Goal: Task Accomplishment & Management: Complete application form

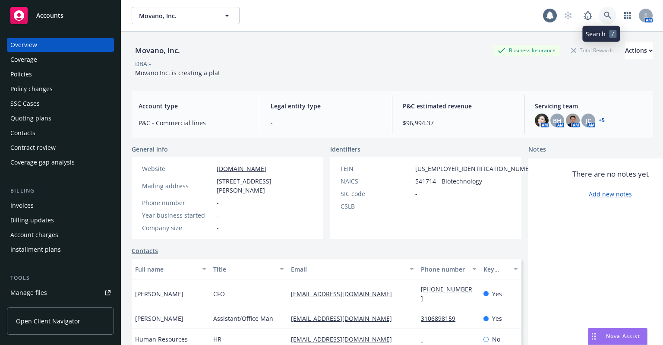
click at [604, 18] on icon at bounding box center [608, 16] width 8 height 8
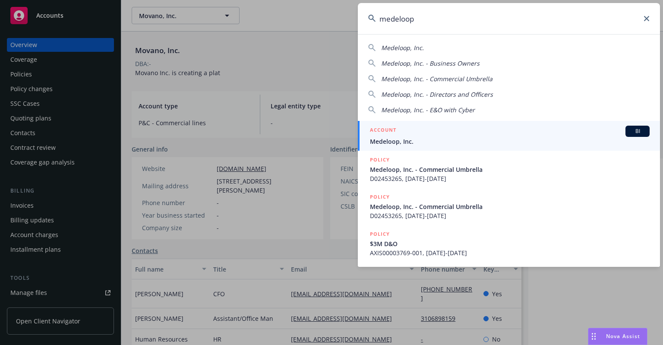
type input "medeloop"
click at [397, 140] on span "Medeloop, Inc." at bounding box center [510, 141] width 280 height 9
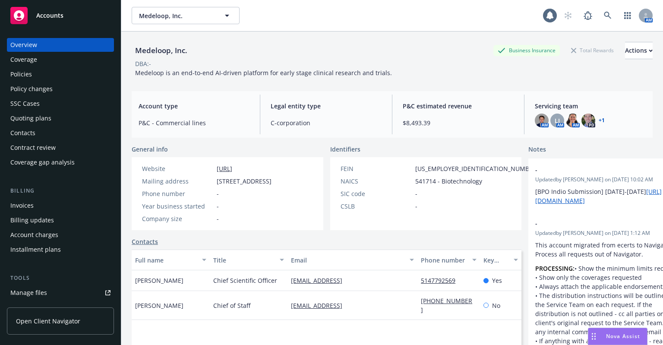
click at [62, 74] on div "Policies" at bounding box center [60, 74] width 100 height 14
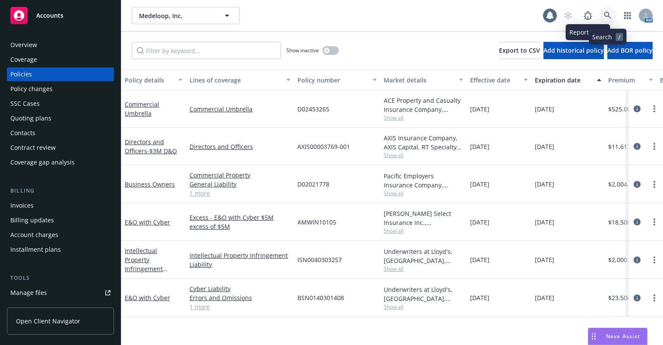
click at [608, 13] on icon at bounding box center [608, 16] width 8 height 8
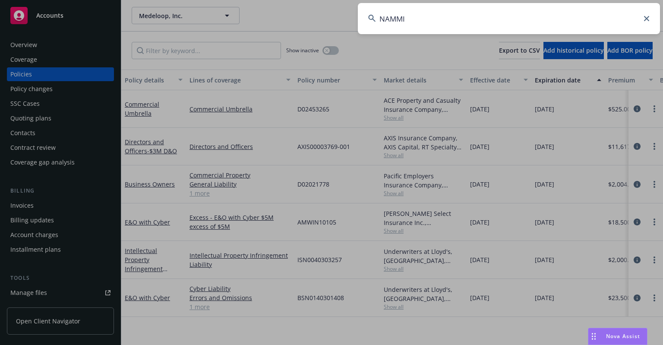
type input "NAMMI"
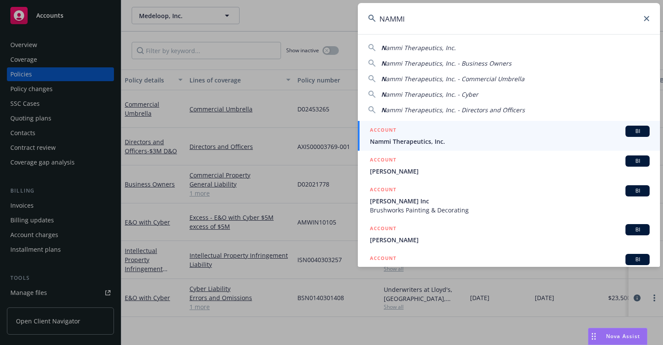
click at [512, 132] on div "ACCOUNT BI" at bounding box center [510, 131] width 280 height 11
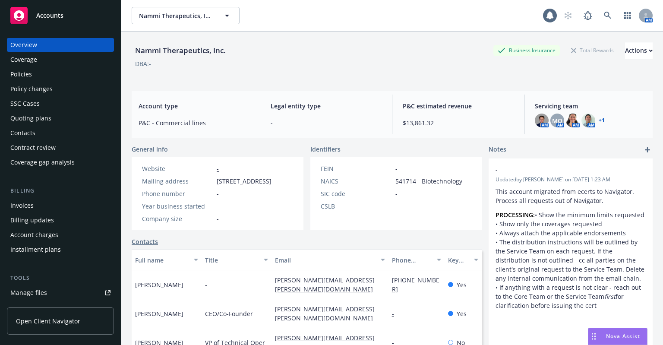
click at [58, 69] on div "Policies" at bounding box center [60, 74] width 100 height 14
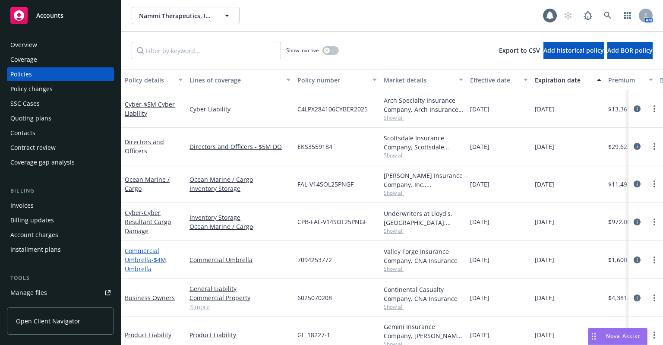
scroll to position [51, 0]
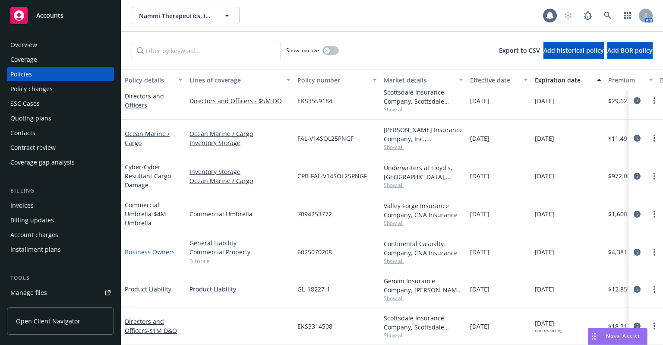
click at [145, 248] on link "Business Owners" at bounding box center [150, 252] width 50 height 8
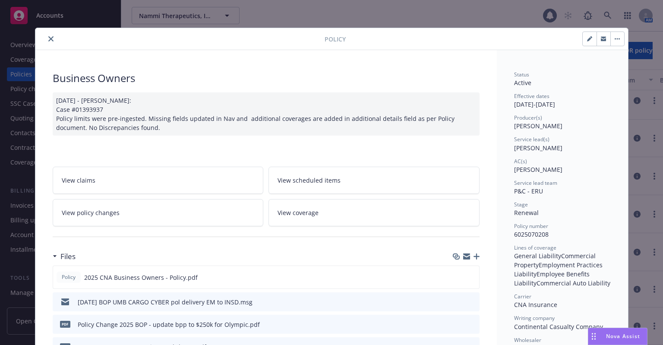
click at [174, 218] on link "View policy changes" at bounding box center [158, 212] width 211 height 27
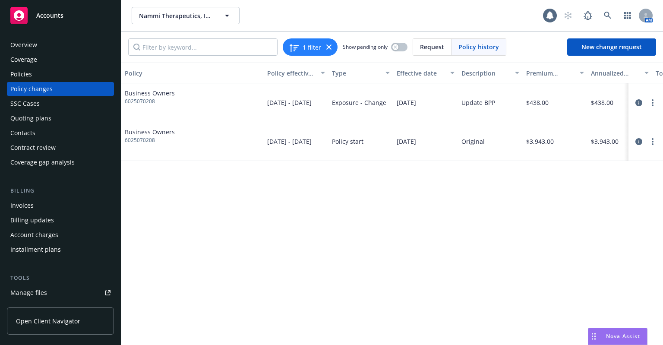
click at [80, 72] on div "Policies" at bounding box center [60, 74] width 100 height 14
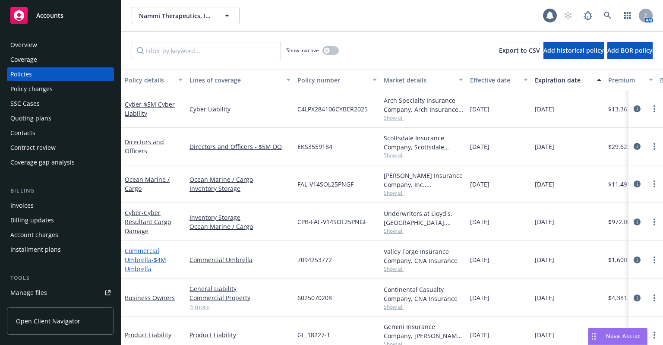
click at [140, 260] on link "Commercial Umbrella - $4M Umbrella" at bounding box center [145, 259] width 41 height 26
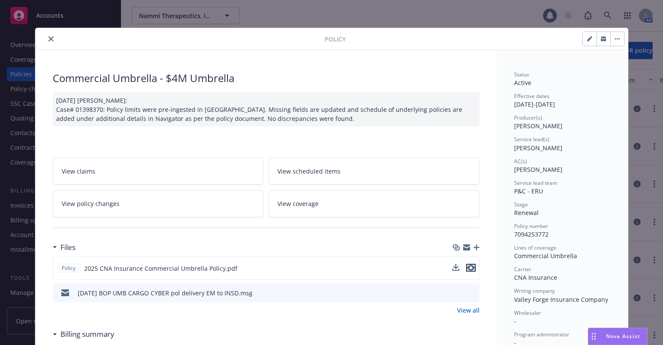
click at [469, 266] on icon "preview file" at bounding box center [471, 268] width 8 height 6
click at [48, 39] on icon "close" at bounding box center [50, 38] width 5 height 5
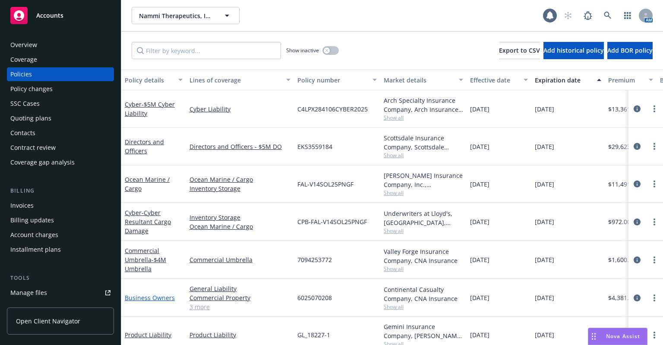
click at [153, 299] on link "Business Owners" at bounding box center [150, 297] width 50 height 8
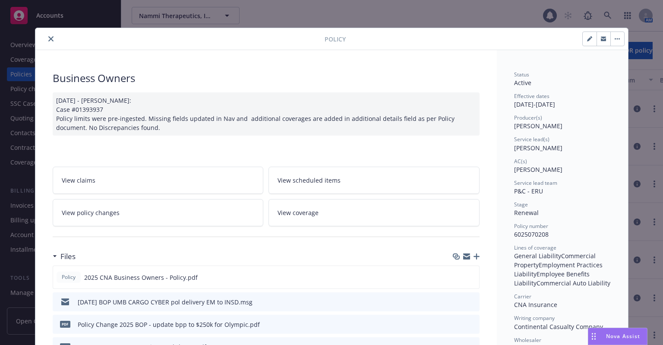
scroll to position [26, 0]
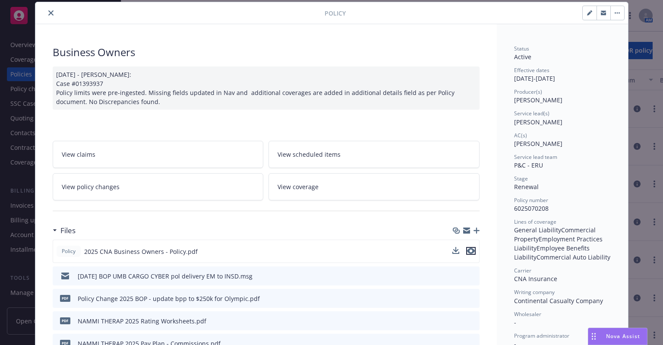
click at [470, 252] on icon "preview file" at bounding box center [471, 251] width 8 height 6
click at [48, 15] on icon "close" at bounding box center [50, 12] width 5 height 5
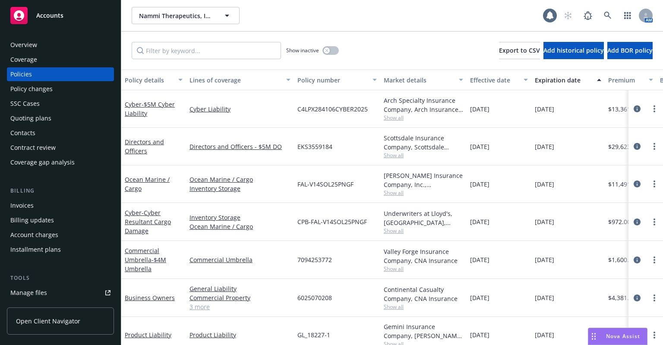
click at [293, 23] on div "Nammi Therapeutics, Inc. Nammi Therapeutics, Inc." at bounding box center [337, 15] width 411 height 17
click at [327, 260] on span "7094253772" at bounding box center [314, 259] width 35 height 9
copy span "7094253772"
click at [131, 246] on link "Commercial Umbrella - $4M Umbrella" at bounding box center [145, 259] width 41 height 26
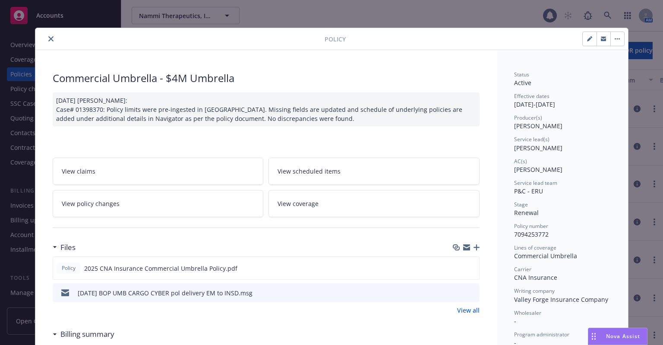
scroll to position [26, 0]
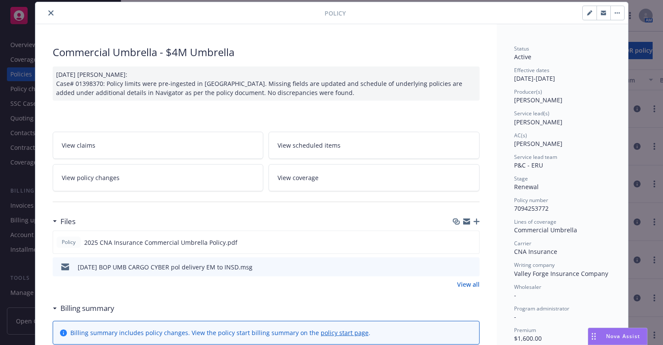
click at [468, 268] on button at bounding box center [472, 266] width 8 height 9
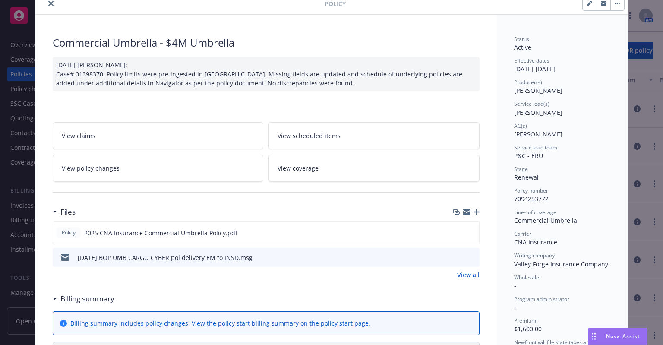
scroll to position [0, 0]
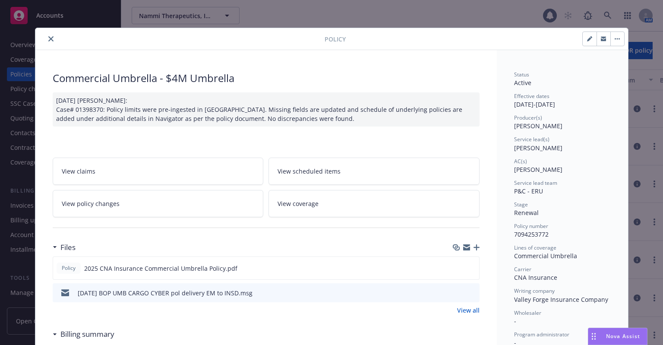
click at [50, 43] on div at bounding box center [182, 39] width 286 height 10
drag, startPoint x: 47, startPoint y: 39, endPoint x: 54, endPoint y: 44, distance: 8.7
click at [48, 39] on icon "close" at bounding box center [50, 38] width 5 height 5
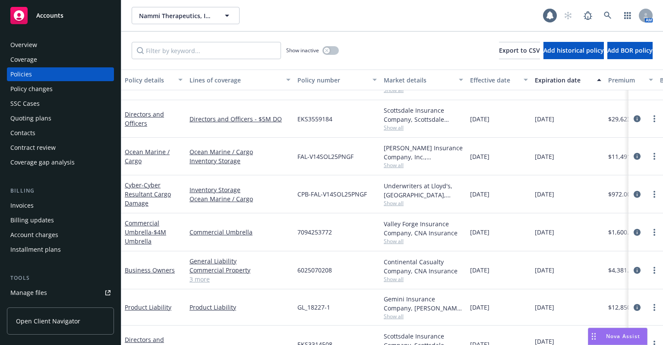
scroll to position [51, 0]
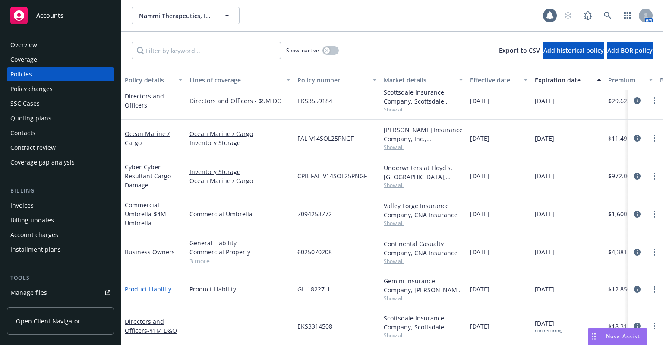
click at [160, 285] on link "Product Liability" at bounding box center [148, 289] width 47 height 8
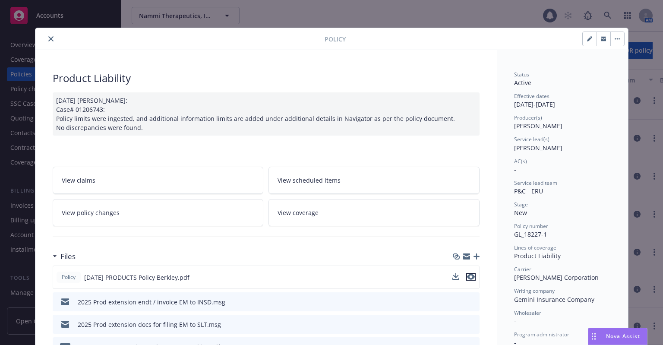
click at [470, 276] on icon "preview file" at bounding box center [471, 277] width 8 height 6
click at [50, 41] on button "close" at bounding box center [51, 39] width 10 height 10
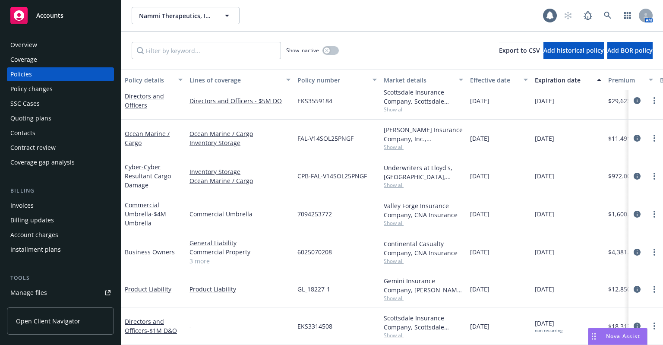
click at [38, 90] on div "Policy changes" at bounding box center [31, 89] width 42 height 14
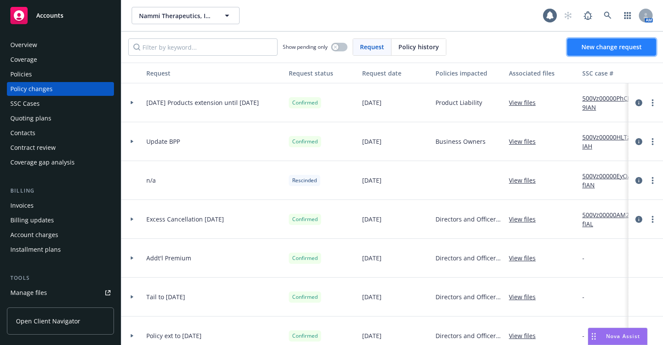
click at [584, 47] on span "New change request" at bounding box center [611, 47] width 60 height 8
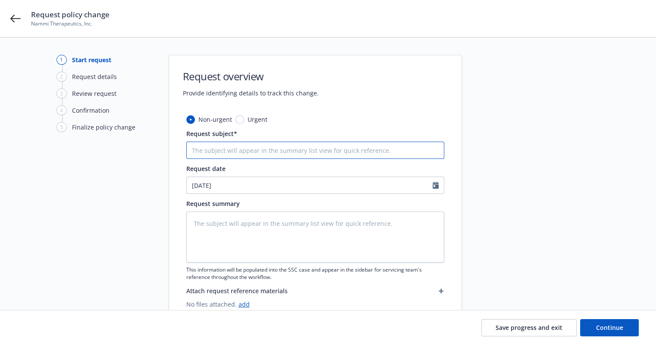
click at [254, 150] on input "Request subject*" at bounding box center [315, 150] width 258 height 17
type textarea "x"
type input "$"
type textarea "x"
type input "$3"
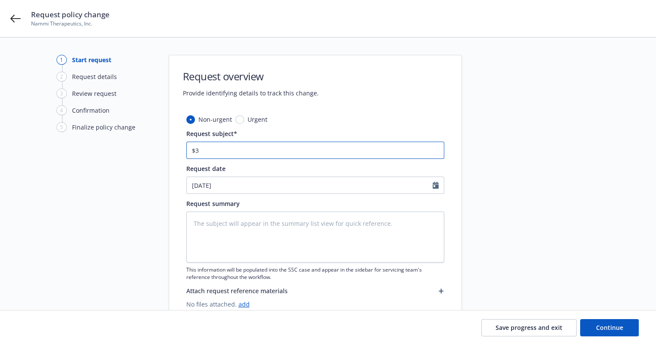
type textarea "x"
type input "$3M"
type textarea "x"
type input "$3M/"
type textarea "x"
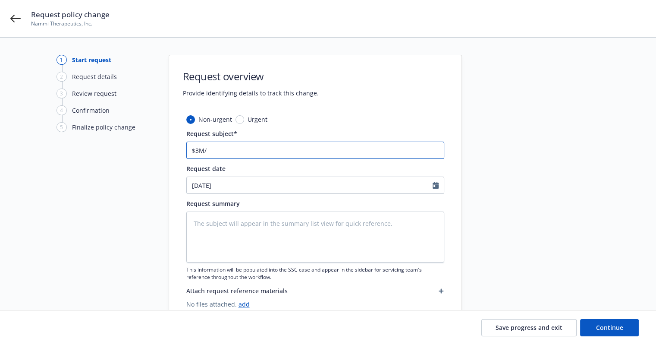
type input "$3M"
type textarea "x"
type input "$3M/"
type textarea "x"
type input "$3M/$"
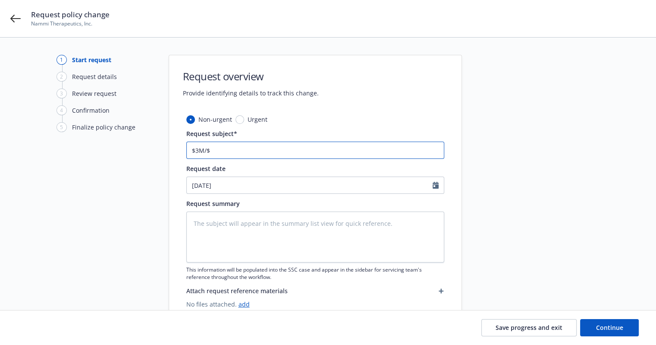
type textarea "x"
type input "$3M/$9"
type textarea "x"
type input "$3M/$9M"
type textarea "x"
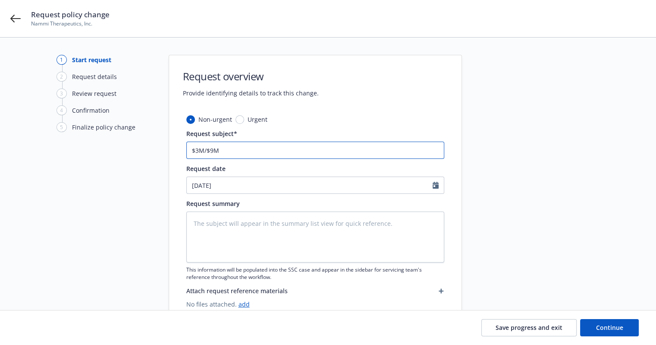
type input "$3M/$9M"
type textarea "x"
type input "$3M/$9M L"
type textarea "x"
type input "$3M/$9M Li"
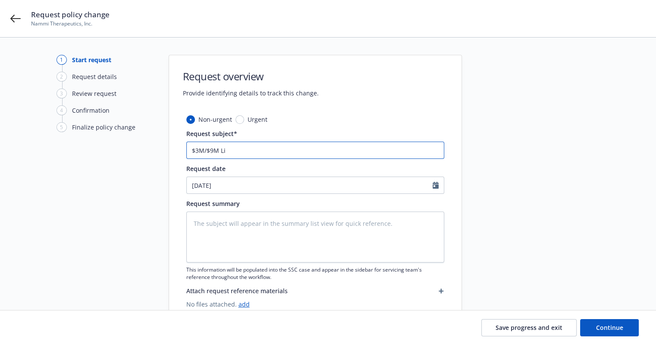
type textarea "x"
type input "$3M/$9M Lim"
type textarea "x"
type input "$3M/$9M Limi"
type textarea "x"
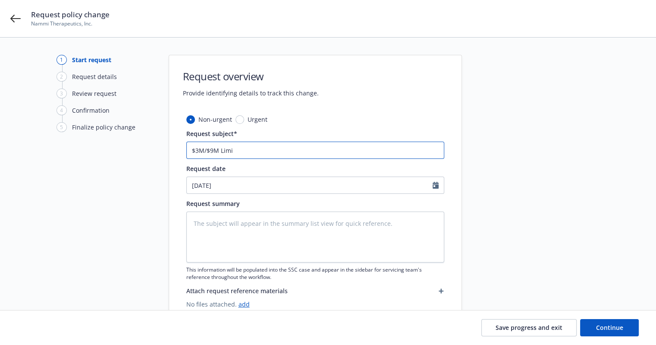
type input "$3M/$9M Limit"
type textarea "x"
type input "$3M/$9M Limit"
type textarea "x"
type input "$3M/$9M Limit r"
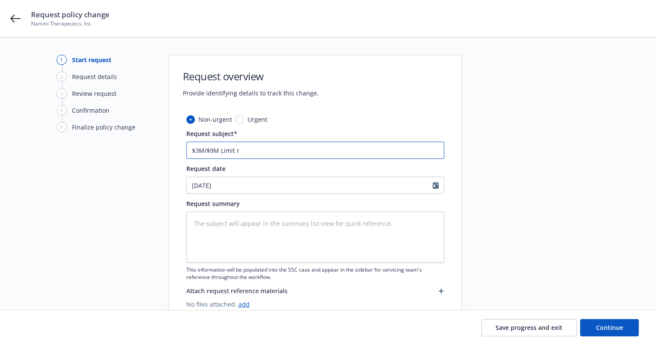
type textarea "x"
type input "$3M/$9M Limit re"
type textarea "x"
type input "$3M/$9M Limit requ"
type textarea "x"
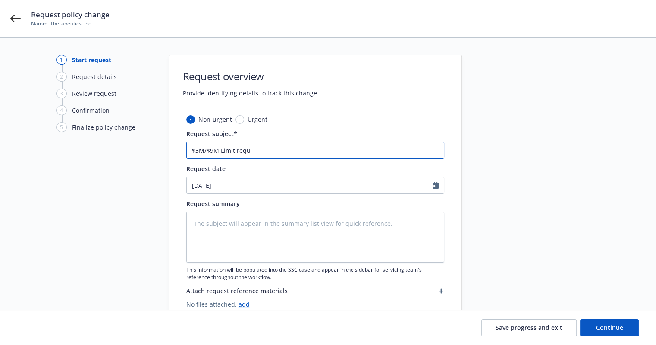
type input "$3M/$9M Limit reque"
type textarea "x"
type input "$3M/$9M Limit request"
type textarea "x"
type input "$3M/$9M Limit request"
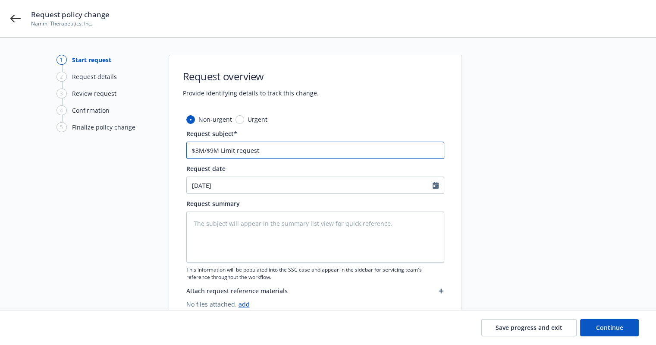
type textarea "x"
type input "$3M/$9M Limit request fo"
type textarea "x"
type input "$3M/$9M Limit request for"
type textarea "x"
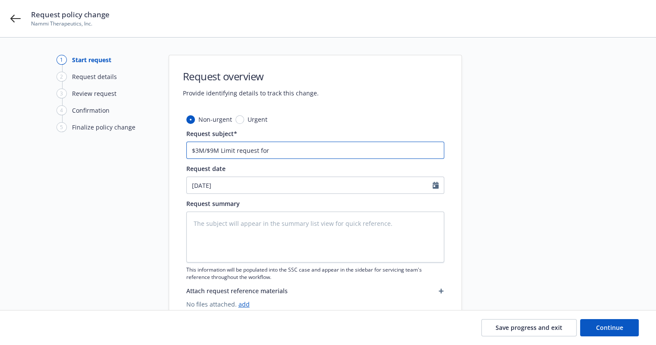
type input "$3M/$9M Limit request for"
type textarea "x"
type input "$3M/$9M Limit request for U"
type textarea "x"
type input "$3M/$9M Limit request for Un"
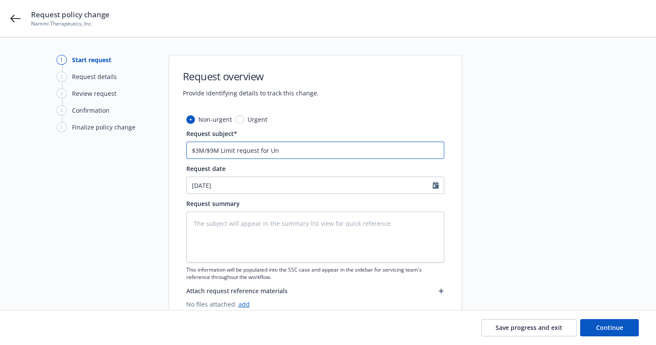
type textarea "x"
type input "$3M/$9M Limit request for Uni"
type textarea "x"
type input "$3M/$9M Limit request for Univ"
type textarea "x"
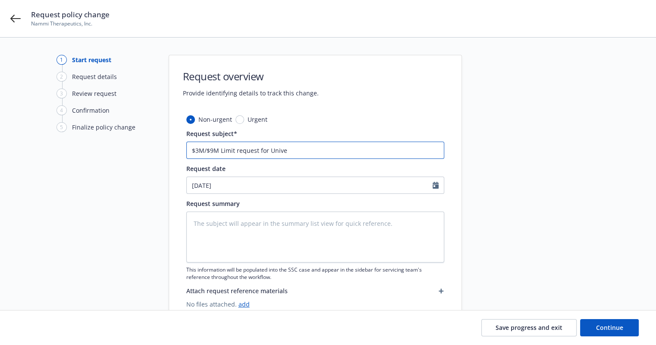
type input "$3M/$9M Limit request for Univer"
type textarea "x"
type input "$3M/$9M Limit request for Univers"
type textarea "x"
type input "$3M/$9M Limit request for Universi"
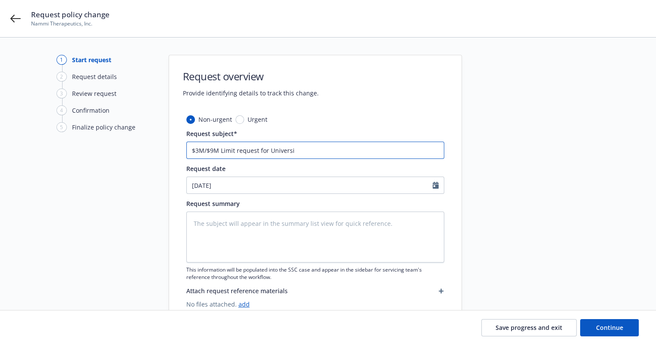
type textarea "x"
type input "$3M/$9M Limit request for University"
type textarea "x"
type input "$3M/$9M Limit request for University"
type textarea "x"
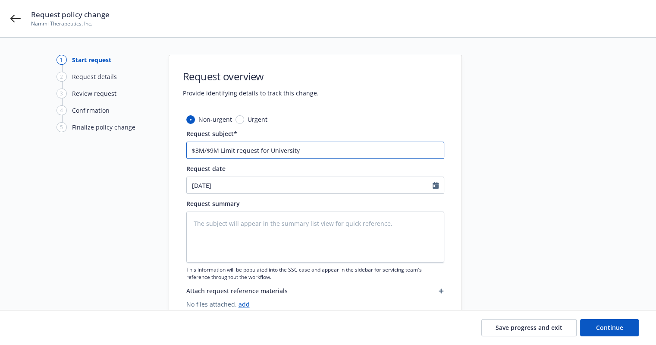
type input "$3M/$9M Limit request for University o"
type textarea "x"
type input "$3M/$9M Limit request for University of"
type textarea "x"
type input "$3M/$9M Limit request for University of"
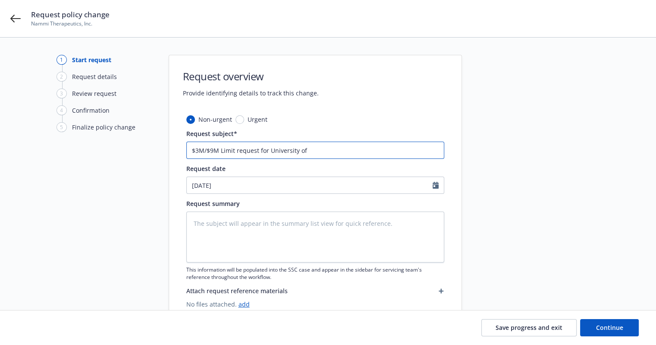
type textarea "x"
type input "$3M/$9M Limit request for University of R"
type textarea "x"
type input "$3M/$9M Limit request for University of Ro"
type textarea "x"
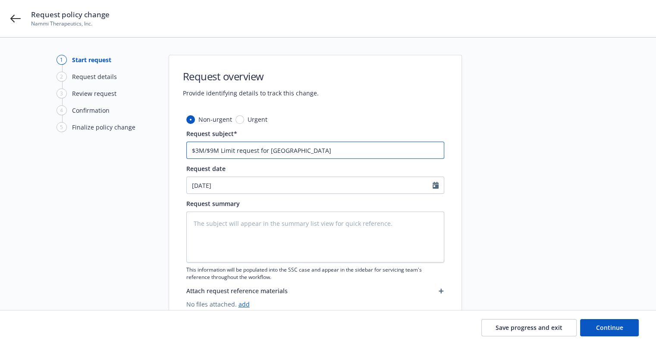
type input "$3M/$9M Limit request for University of Roc"
type textarea "x"
type input "$3M/$9M Limit request for University of Roch"
type textarea "x"
type input "$3M/$9M Limit request for University of Roche"
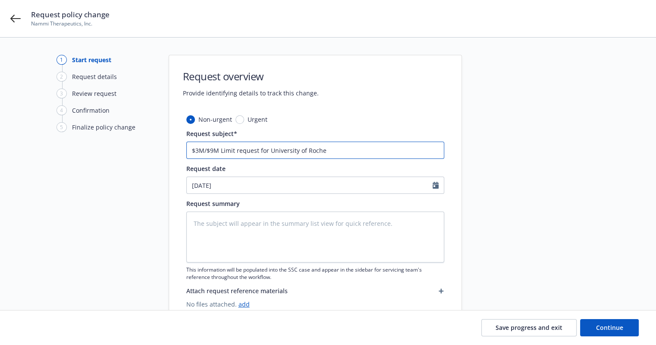
type textarea "x"
type input "$3M/$9M Limit request for University of Roches"
type textarea "x"
type input "$3M/$9M Limit request for University of Rochese"
type textarea "x"
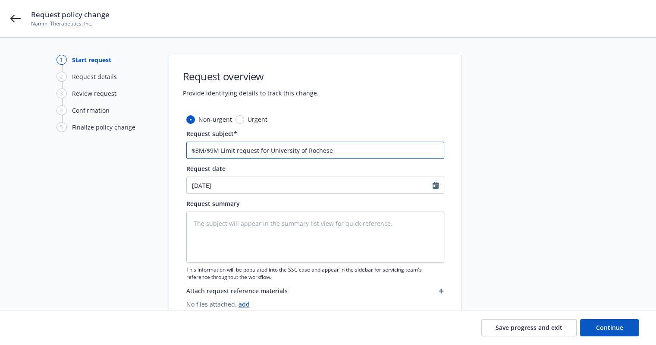
type input "$3M/$9M Limit request for University of Rocheser"
type textarea "x"
type input "$3M/$9M Limit request for University of Rochese"
type textarea "x"
type input "$3M/$9M Limit request for University of Roches"
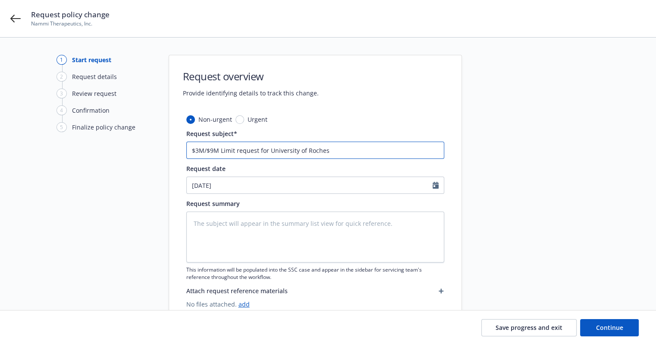
type textarea "x"
type input "$3M/$9M Limit request for University of Rochest"
type textarea "x"
type input "$3M/$9M Limit request for University of Rocheste"
type textarea "x"
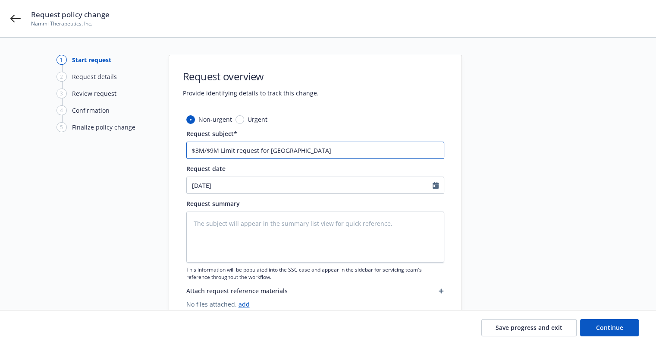
type input "$3M/$9M Limit request for University of Rochester"
click at [340, 234] on textarea at bounding box center [315, 236] width 258 height 51
paste textarea "$3M/$9M Limit request for University of Rochester"
type textarea "x"
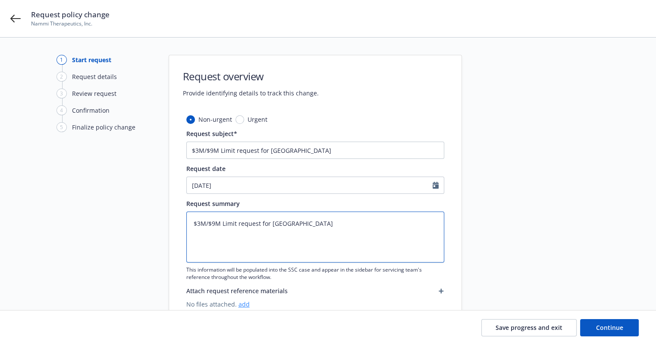
type textarea "$3M/$9M Limit request for University of Rochester"
click at [243, 303] on link "add" at bounding box center [244, 304] width 11 height 8
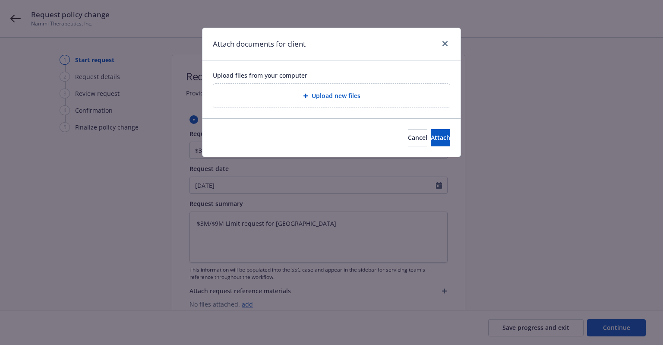
type textarea "x"
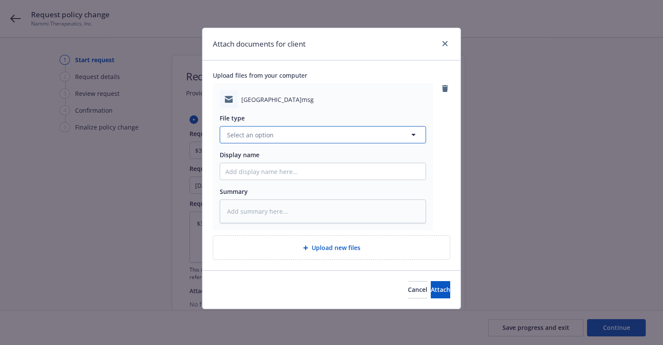
click at [246, 134] on span "Select an option" at bounding box center [250, 134] width 47 height 9
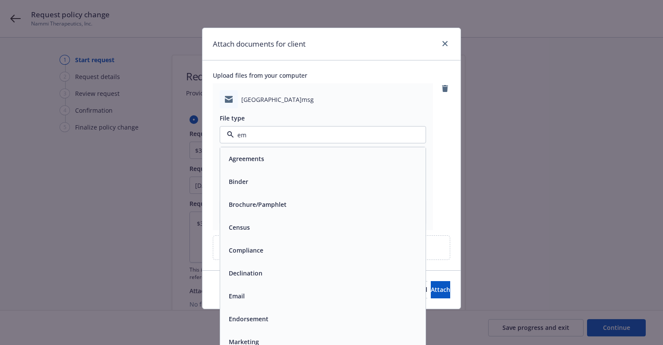
type input "ema"
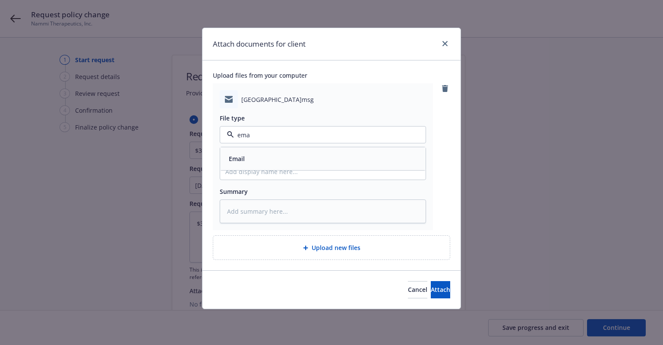
click at [239, 155] on span "Email" at bounding box center [237, 158] width 16 height 9
click at [249, 174] on input "Display name" at bounding box center [322, 171] width 205 height 16
type textarea "x"
type input "8"
type textarea "x"
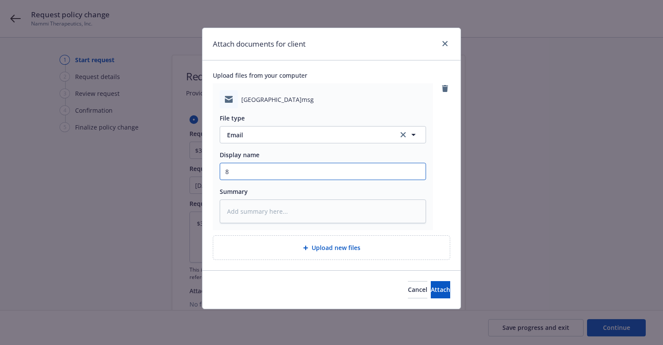
type input "8/"
type textarea "x"
type input "8/1"
type textarea "x"
type input "8/18"
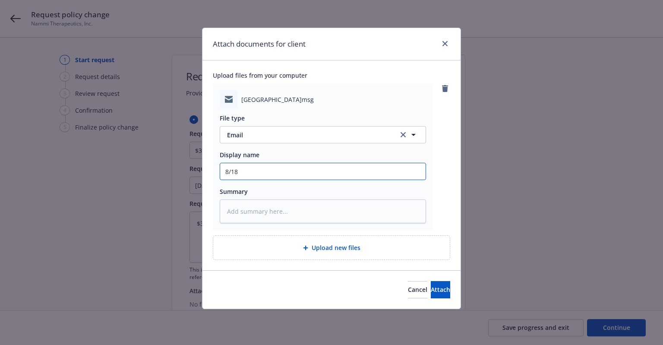
type textarea "x"
type input "8/18/"
type textarea "x"
type input "8/18/2"
type textarea "x"
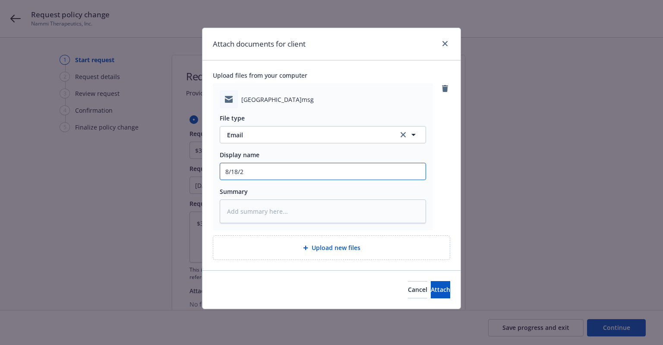
type input "8/18/20"
type textarea "x"
type input "8/18/202"
type textarea "x"
type input "8/18/2025"
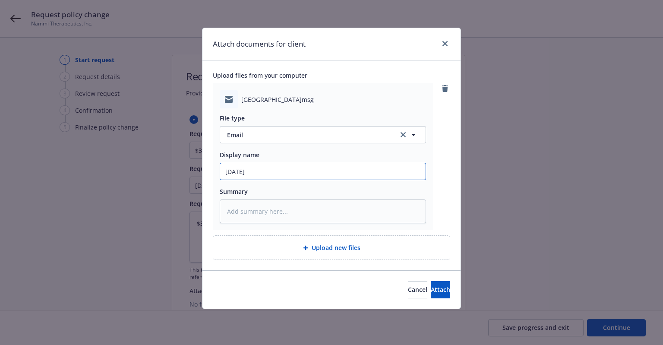
type textarea "x"
type input "8/18/2025"
type textarea "x"
type input "8/18/2025 G"
type textarea "x"
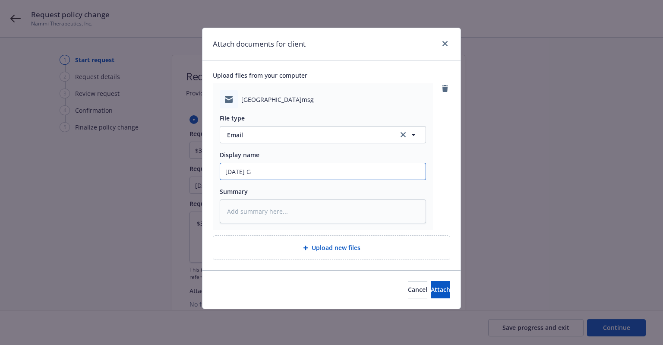
type input "8/18/2025 GL"
type textarea "x"
type input "8/18/2025 GL"
type textarea "x"
type input "8/18/2025 GL U"
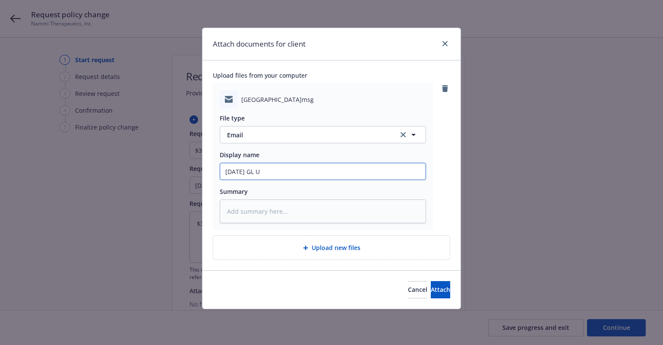
type textarea "x"
type input "8/18/2025 GL UM"
type textarea "x"
type input "8/18/2025 GL UMB"
type textarea "x"
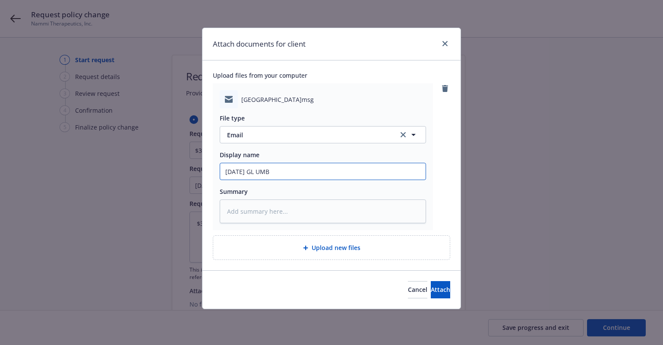
type input "8/18/2025 GL UMB"
type textarea "x"
type input "8/18/2025 GL UMB P"
type textarea "x"
type input "8/18/2025 GL UMB PR"
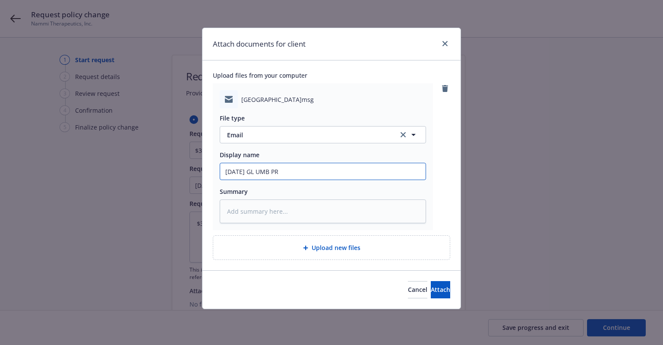
type textarea "x"
type input "8/18/2025 GL UMB PRO"
type textarea "x"
type input "8/18/2025 GL UMB PROD"
type textarea "x"
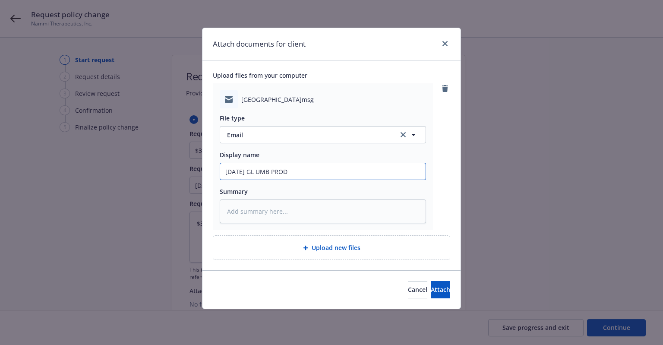
type input "8/18/2025 GL UMB PROD"
type textarea "x"
type input "8/18/2025 GL UMB PROD r"
type textarea "x"
type input "8/18/2025 GL UMB PROD re"
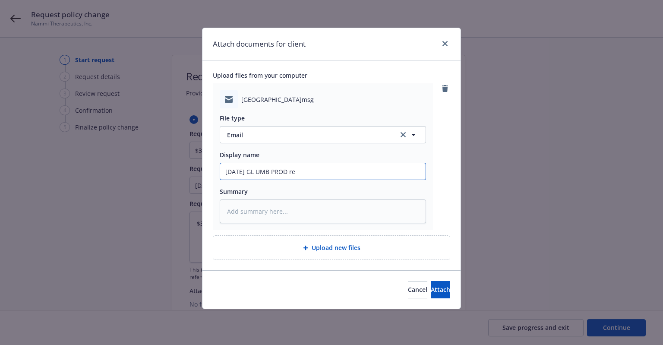
type textarea "x"
type input "8/18/2025 GL UMB PROD req"
type textarea "x"
type input "8/18/2025 GL UMB PROD requ"
type textarea "x"
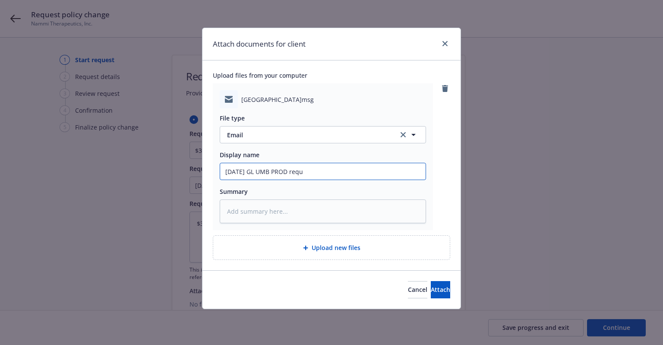
type input "8/18/2025 GL UMB PROD reque"
type textarea "x"
type input "8/18/2025 GL UMB PROD reques"
type textarea "x"
type input "8/18/2025 GL UMB PROD request"
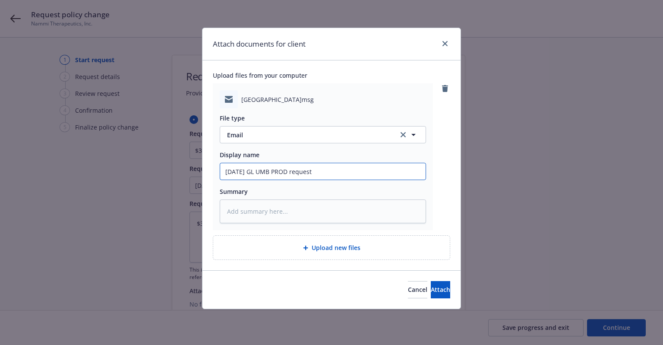
type textarea "x"
type input "8/18/2025 GL UMB PROD request"
type textarea "x"
type input "8/18/2025 GL UMB PROD request f"
type textarea "x"
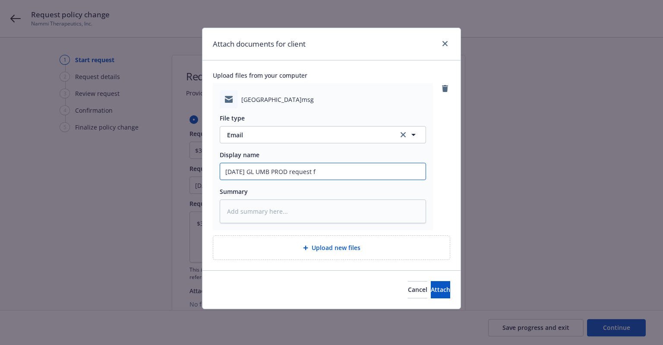
type input "8/18/2025 GL UMB PROD request fo"
type textarea "x"
type input "8/18/2025 GL UMB PROD request for"
type textarea "x"
type input "8/18/2025 GL UMB PROD request for"
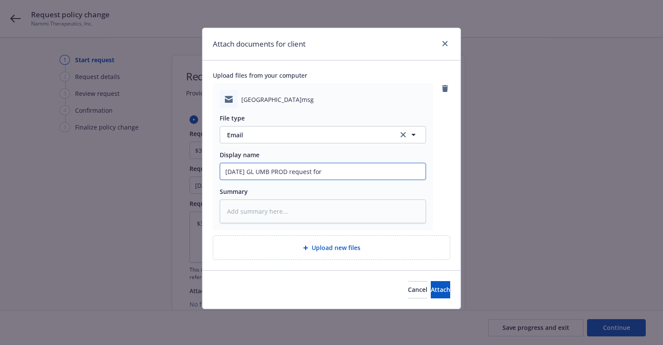
type textarea "x"
type input "8/18/2025 GL UMB PROD request for h"
type textarea "x"
type input "8/18/2025 GL UMB PROD request for hi"
type textarea "x"
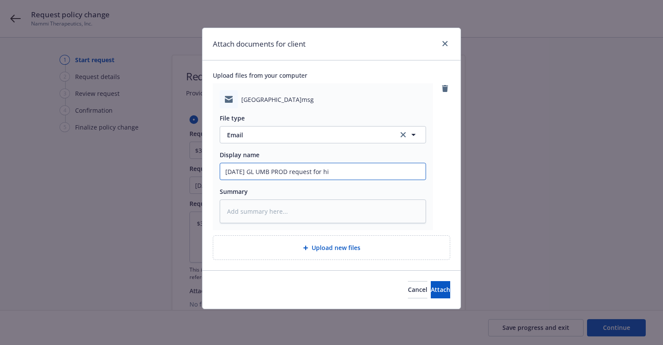
type input "8/18/2025 GL UMB PROD request for hig"
type textarea "x"
type input "8/18/2025 GL UMB PROD request for high"
type textarea "x"
type input "8/18/2025 GL UMB PROD request for highe"
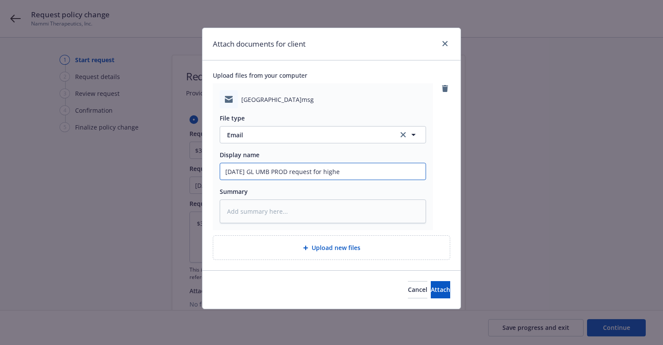
type textarea "x"
type input "8/18/2025 GL UMB PROD request for higher"
type textarea "x"
type input "8/18/2025 GL UMB PROD request for higher l"
type textarea "x"
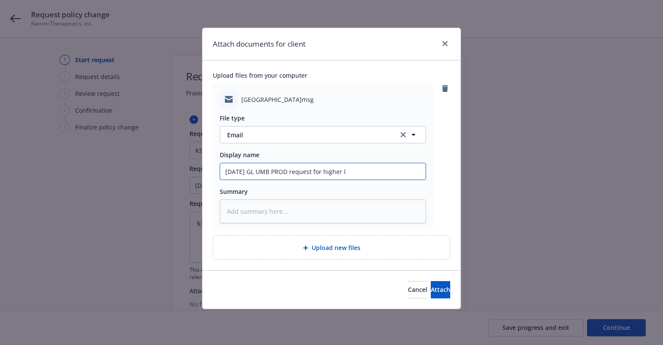
type input "8/18/2025 GL UMB PROD request for higher li"
type textarea "x"
type input "8/18/2025 GL UMB PROD request for higher lim"
type textarea "x"
type input "8/18/2025 GL UMB PROD request for higher limi"
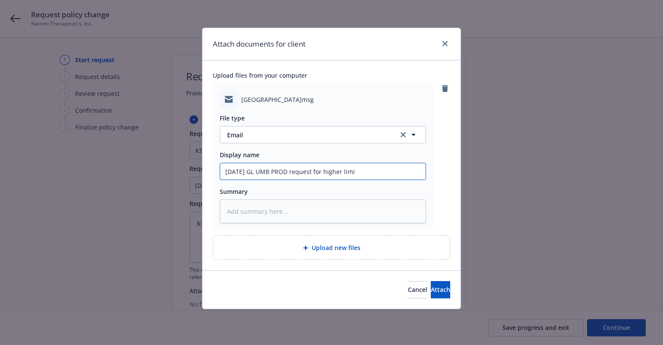
type textarea "x"
type input "8/18/2025 GL UMB PROD request for higher limit"
type textarea "x"
type input "8/18/2025 GL UMB PROD request for higher limits"
type textarea "x"
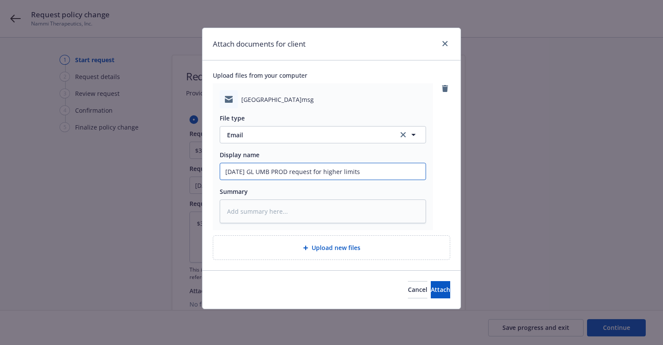
type input "8/18/2025 GL UMB PROD request for higher limits"
click at [431, 293] on button "Attach" at bounding box center [440, 289] width 19 height 17
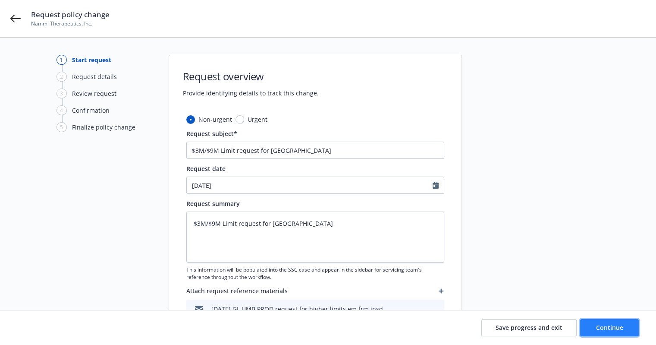
click at [605, 324] on span "Continue" at bounding box center [609, 327] width 27 height 8
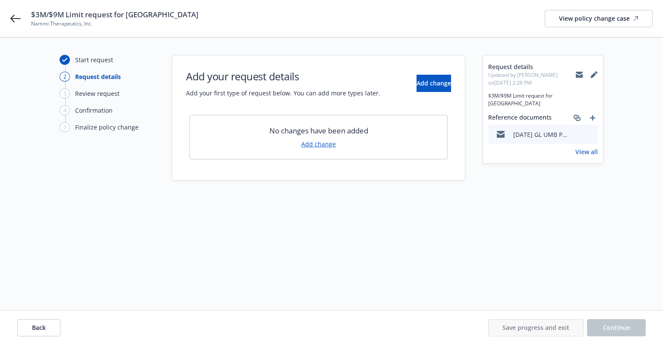
click at [327, 145] on link "Add change" at bounding box center [318, 143] width 35 height 9
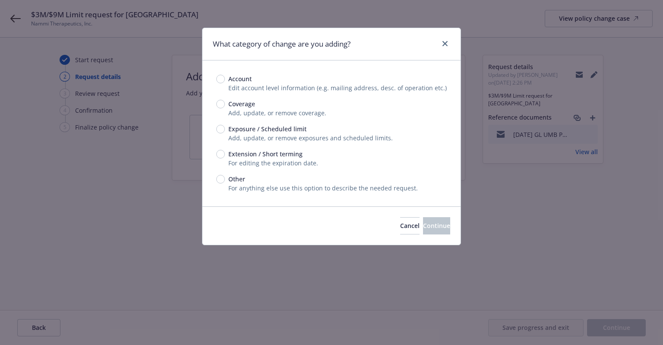
click at [251, 128] on span "Exposure / Scheduled limit" at bounding box center [267, 128] width 78 height 9
click at [225, 128] on input "Exposure / Scheduled limit" at bounding box center [220, 129] width 9 height 9
click at [429, 223] on span "Continue" at bounding box center [436, 225] width 27 height 8
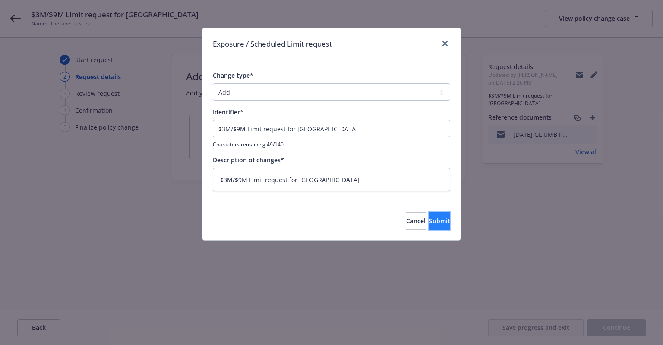
click at [429, 220] on span "Submit" at bounding box center [439, 221] width 21 height 8
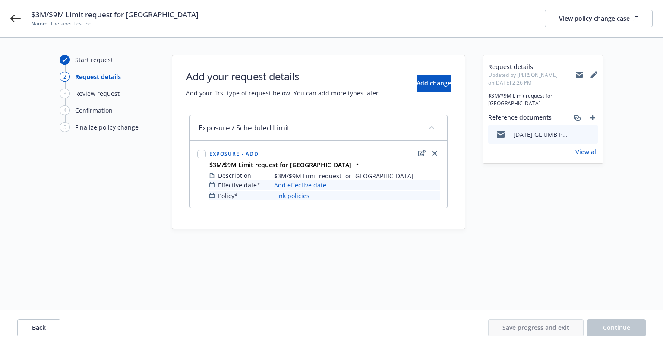
click at [294, 186] on link "Add effective date" at bounding box center [300, 184] width 52 height 9
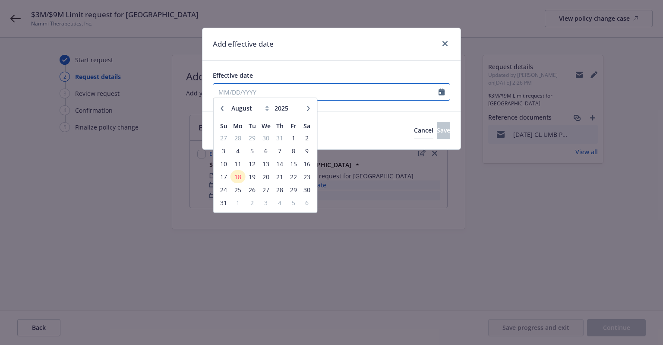
click at [285, 95] on input "Effective date" at bounding box center [325, 92] width 225 height 16
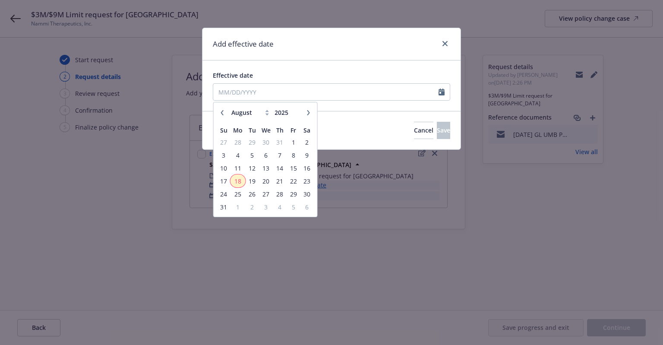
click at [240, 178] on span "18" at bounding box center [237, 181] width 13 height 11
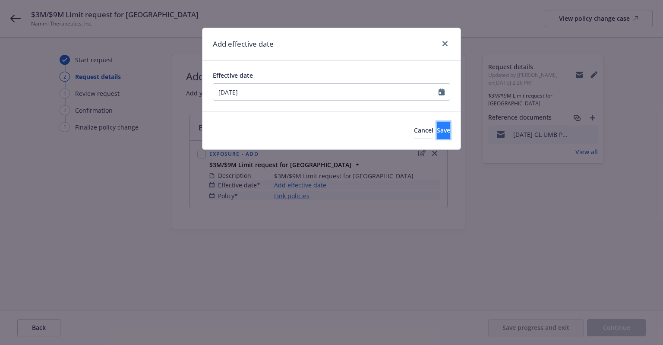
click at [437, 134] on button "Save" at bounding box center [443, 130] width 13 height 17
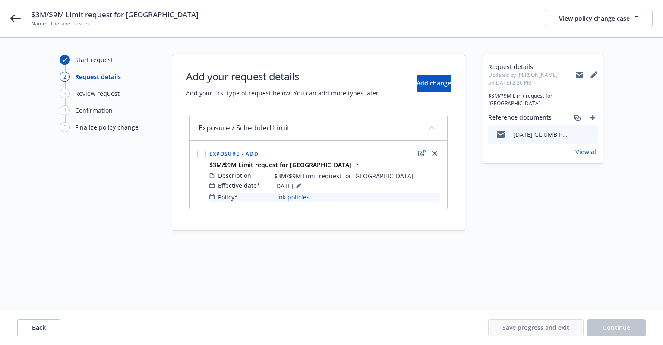
click at [290, 196] on link "Link policies" at bounding box center [291, 196] width 35 height 9
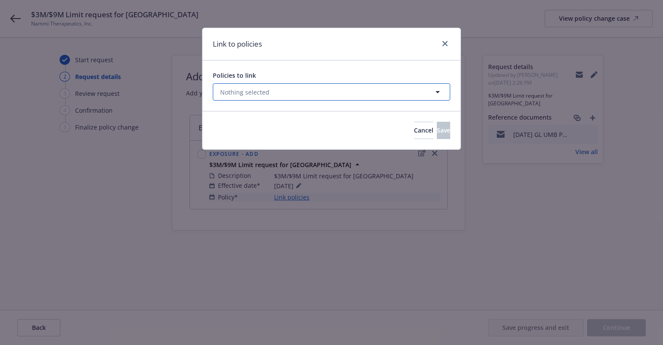
click at [254, 91] on span "Nothing selected" at bounding box center [244, 92] width 49 height 9
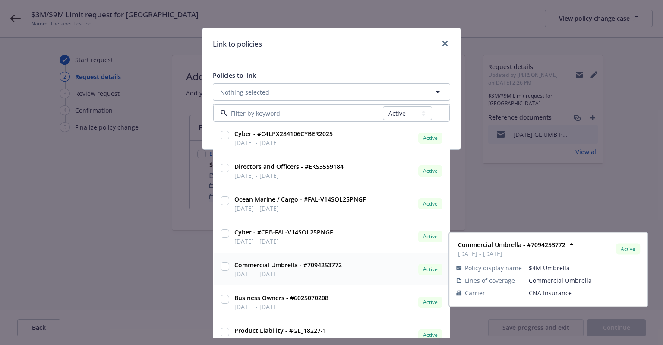
click at [225, 269] on input "checkbox" at bounding box center [225, 266] width 9 height 9
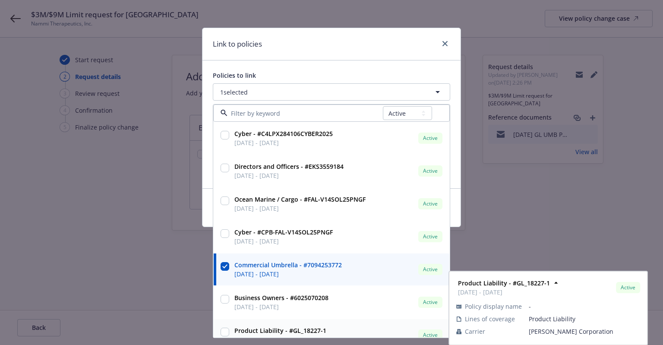
click at [223, 330] on input "checkbox" at bounding box center [225, 332] width 9 height 9
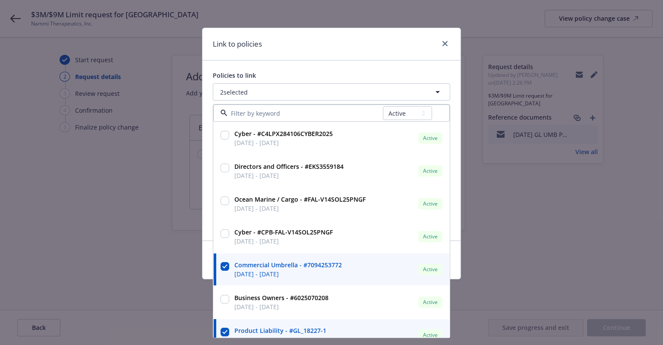
drag, startPoint x: 309, startPoint y: 61, endPoint x: 353, endPoint y: 127, distance: 79.2
click at [309, 61] on div "Policies to link 2 selected All Active Upcoming Expired Cancelled Cyber - #C4LP…" at bounding box center [331, 150] width 258 height 180
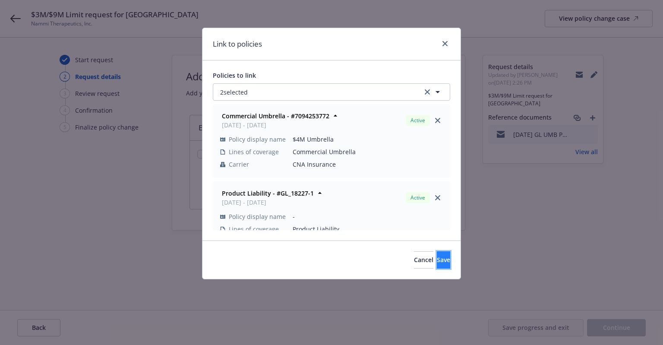
click at [437, 252] on button "Save" at bounding box center [443, 259] width 13 height 17
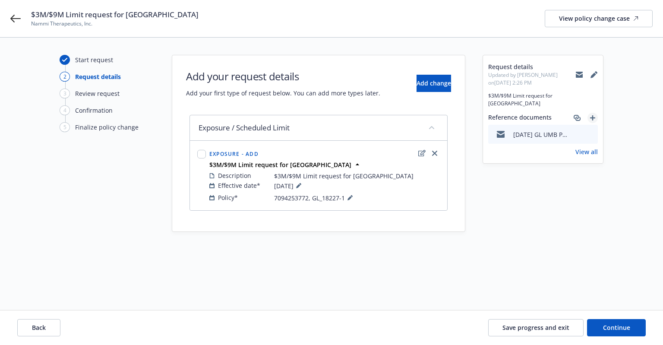
click at [591, 117] on icon "add" at bounding box center [592, 117] width 5 height 5
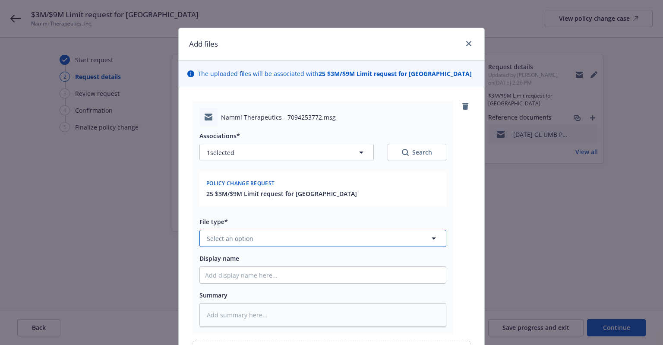
click at [243, 243] on span "Select an option" at bounding box center [230, 238] width 47 height 9
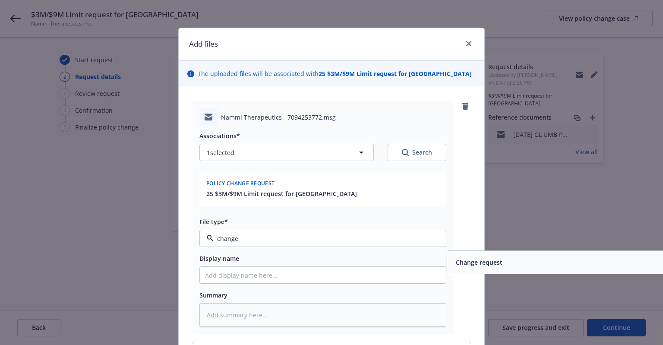
click at [484, 267] on span "Change request" at bounding box center [479, 262] width 47 height 9
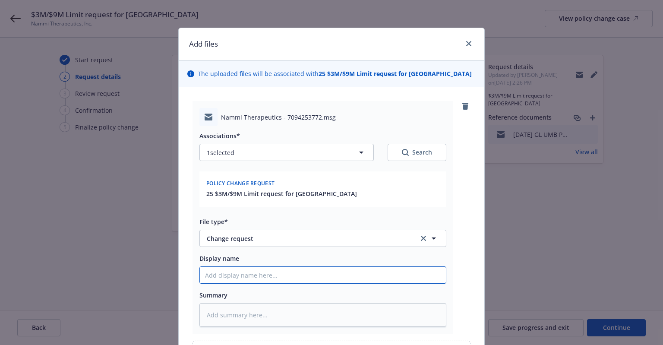
click at [366, 283] on input "Display name" at bounding box center [323, 275] width 246 height 16
paste input "8/18/2025 GL UMB PROD request for higher limits em frm insd"
click at [256, 283] on input "8/18/2025 GL UMB PROD request for higher limits em frm insd" at bounding box center [323, 275] width 246 height 16
click at [240, 283] on input "8/18/2025 GL UMB request for higher limits em to CNA" at bounding box center [323, 275] width 246 height 16
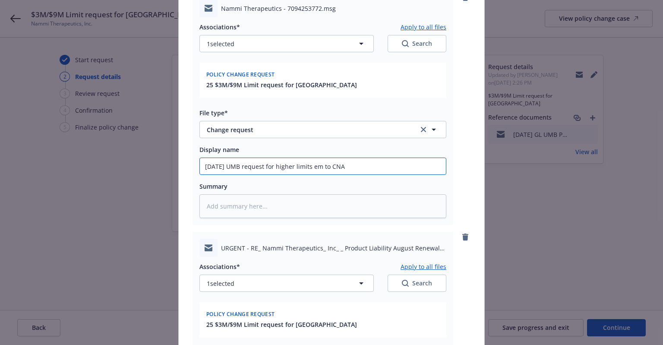
scroll to position [281, 0]
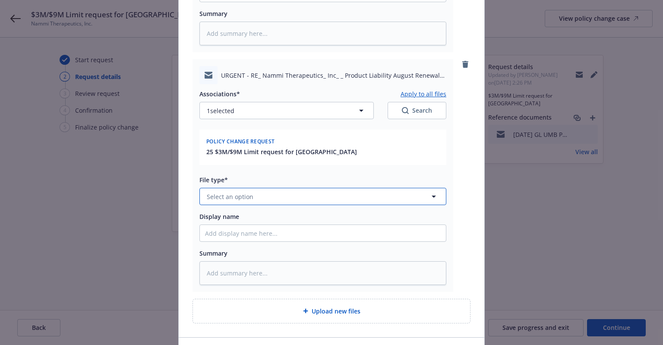
click at [254, 205] on button "Select an option" at bounding box center [322, 196] width 247 height 17
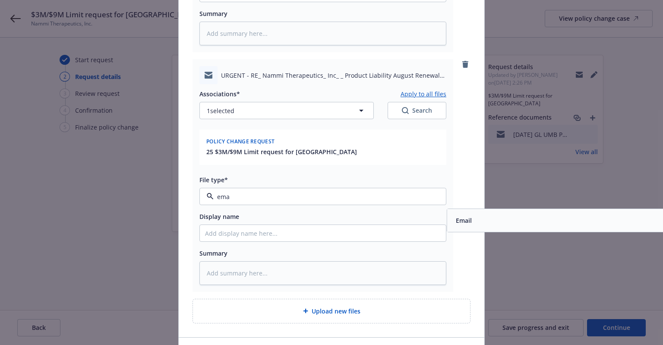
click at [461, 225] on span "Email" at bounding box center [464, 220] width 16 height 9
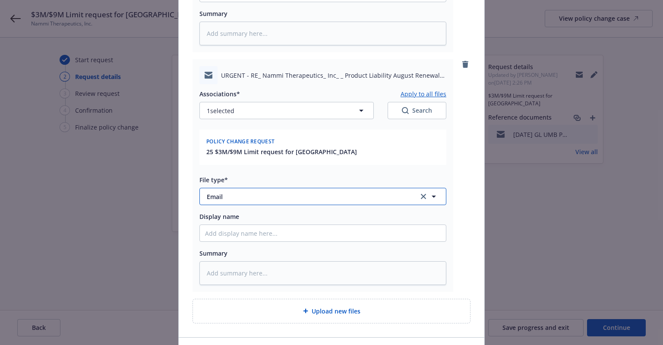
click at [295, 201] on span "Email" at bounding box center [307, 196] width 200 height 9
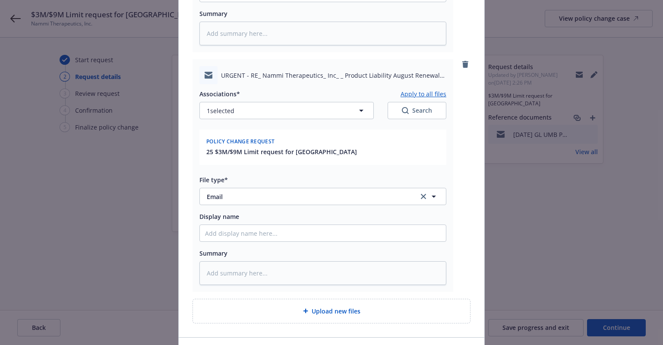
scroll to position [281, 33]
click at [0, 0] on input at bounding box center [0, 0] width 0 height 0
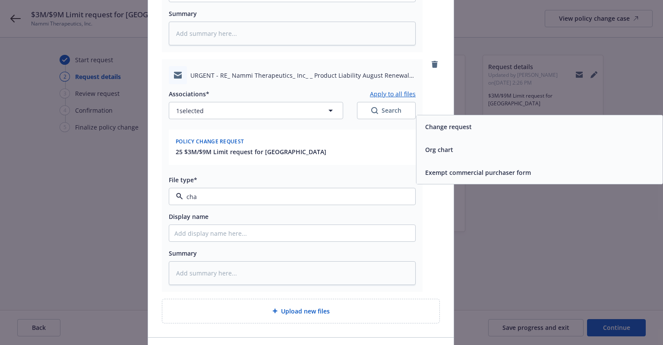
click at [426, 131] on span "Change request" at bounding box center [448, 126] width 47 height 9
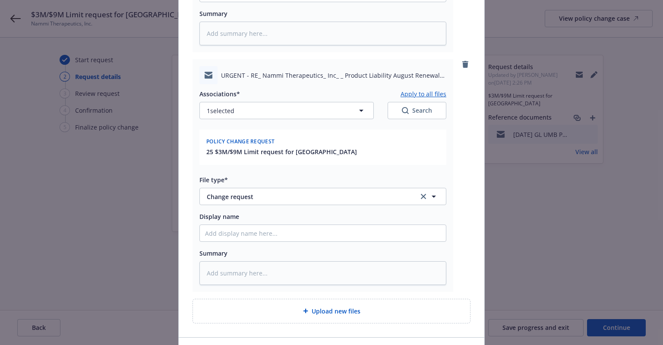
scroll to position [281, 0]
paste input "8/18/2025 GL UMB PROD request for higher limits em frm insd"
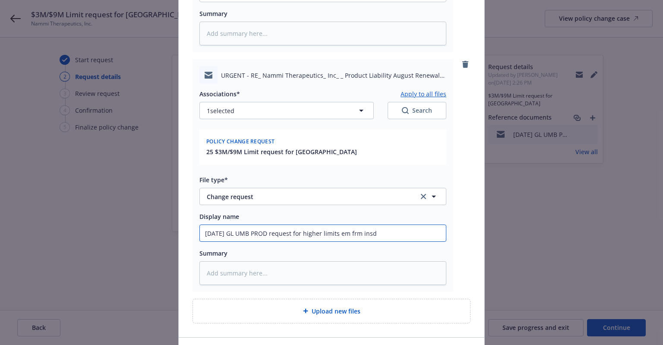
drag, startPoint x: 331, startPoint y: 243, endPoint x: 438, endPoint y: 242, distance: 107.9
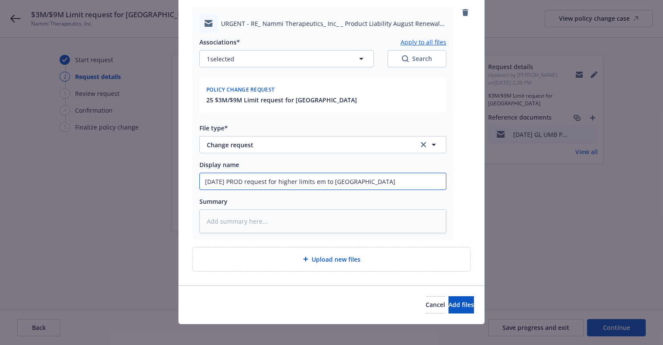
scroll to position [348, 0]
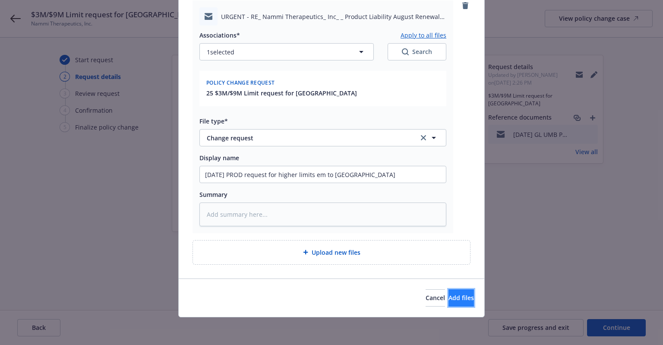
click at [448, 303] on button "Add files" at bounding box center [460, 297] width 25 height 17
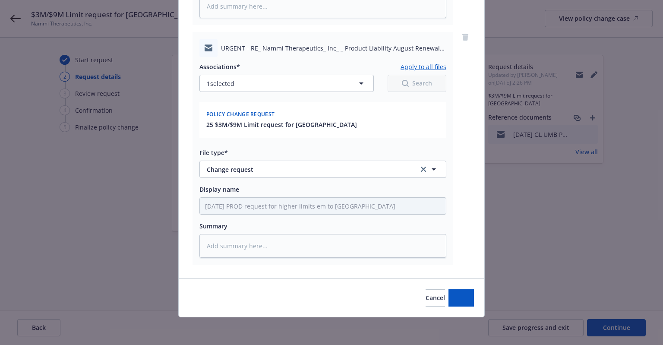
scroll to position [317, 0]
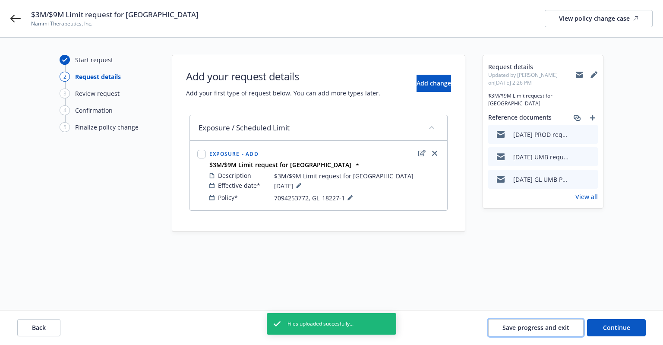
click at [559, 325] on span "Save progress and exit" at bounding box center [535, 327] width 67 height 8
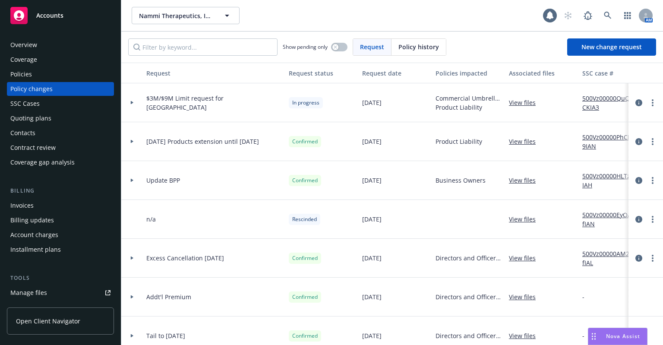
click at [12, 69] on div "Policies" at bounding box center [21, 74] width 22 height 14
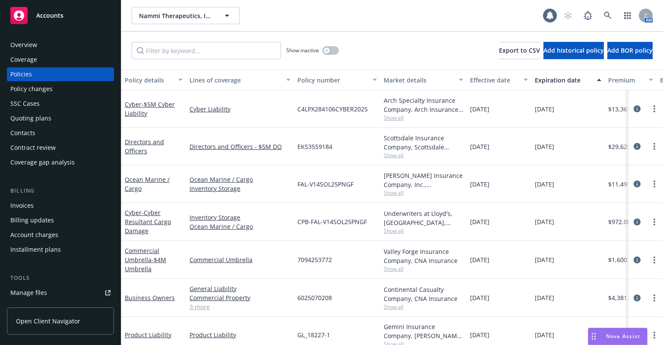
click at [79, 15] on div "Accounts" at bounding box center [60, 15] width 100 height 17
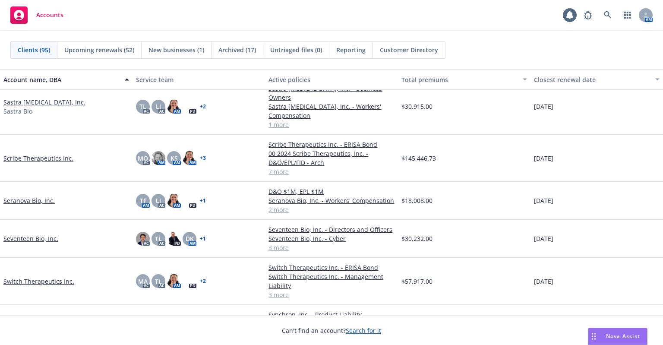
scroll to position [2503, 0]
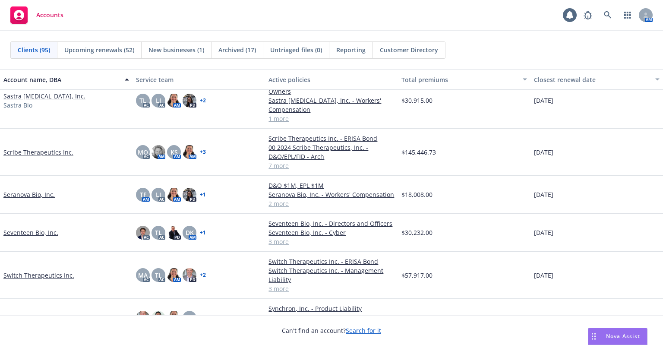
click at [19, 313] on link "Synchron, Inc." at bounding box center [23, 317] width 41 height 9
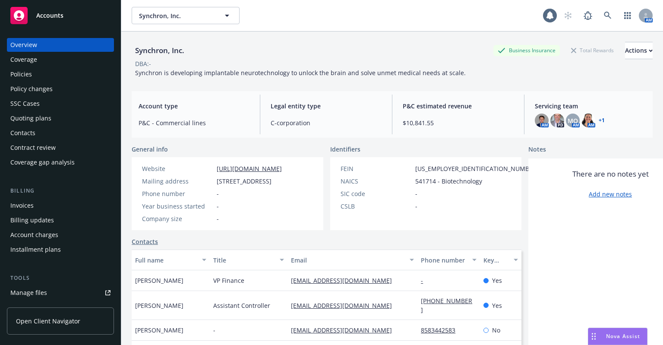
click at [33, 78] on div "Policies" at bounding box center [60, 74] width 100 height 14
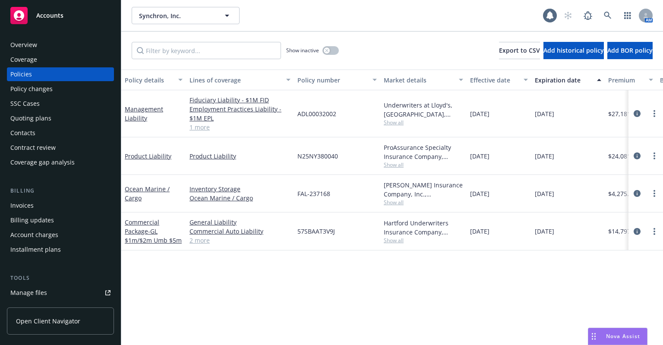
click at [199, 242] on link "2 more" at bounding box center [239, 240] width 101 height 9
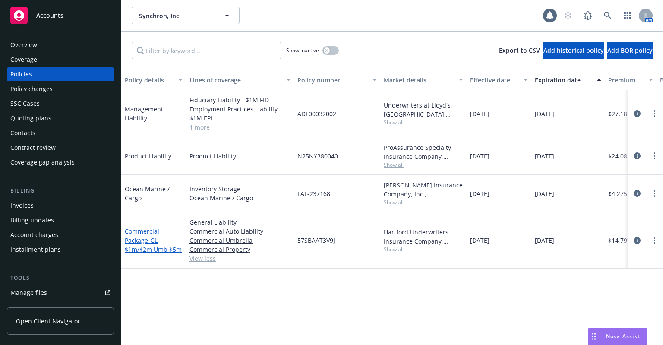
click at [171, 252] on span "- GL $1m/$2m Umb $5m" at bounding box center [153, 244] width 57 height 17
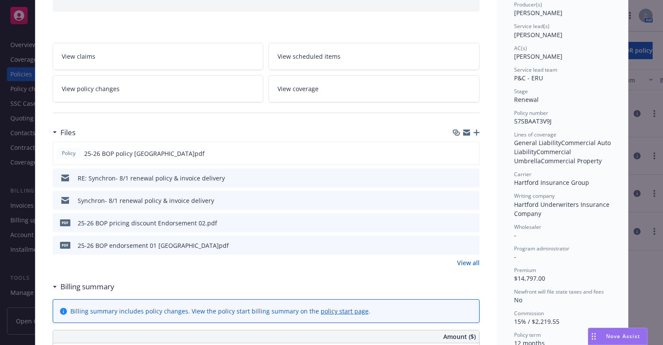
scroll to position [86, 0]
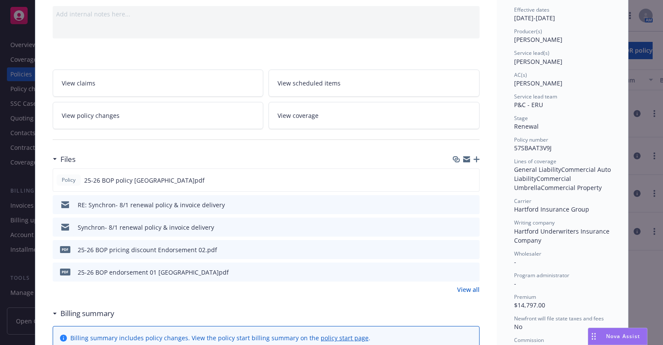
click at [122, 112] on link "View policy changes" at bounding box center [158, 115] width 211 height 27
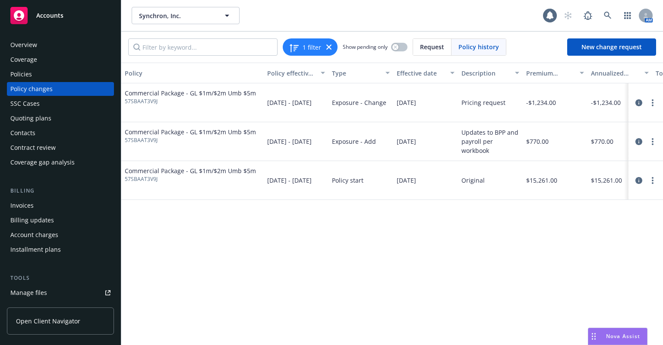
click at [21, 76] on div "Policies" at bounding box center [21, 74] width 22 height 14
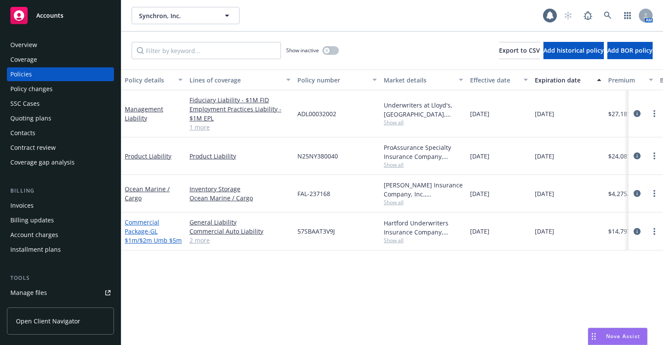
click at [161, 241] on span "- GL $1m/$2m Umb $5m" at bounding box center [153, 235] width 57 height 17
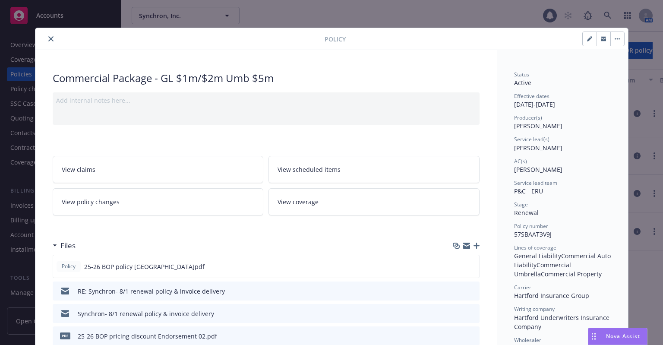
scroll to position [26, 0]
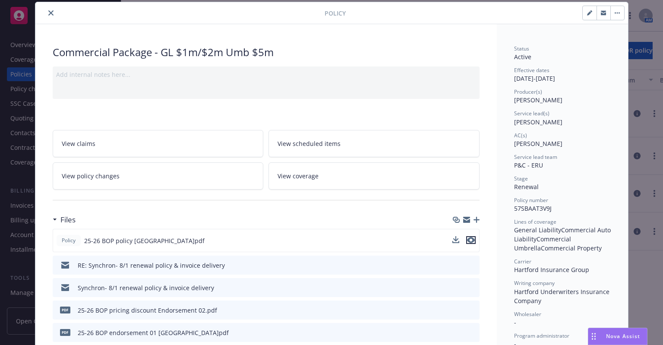
click at [467, 240] on icon "preview file" at bounding box center [471, 240] width 8 height 6
click at [46, 10] on button "close" at bounding box center [51, 13] width 10 height 10
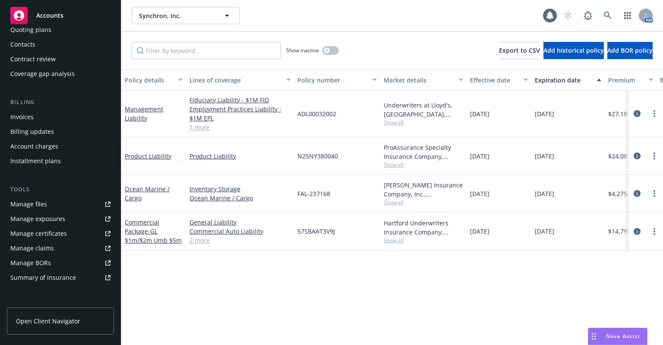
scroll to position [173, 0]
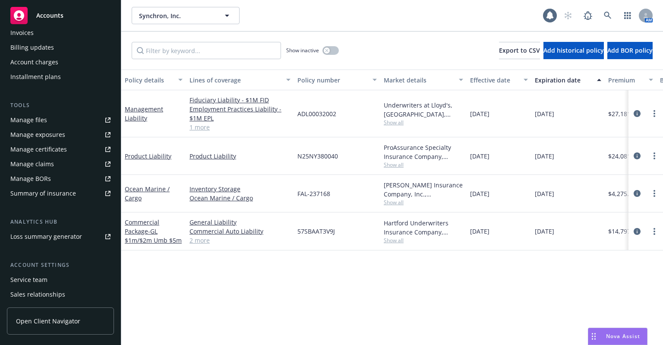
click at [44, 120] on div "Manage files" at bounding box center [28, 120] width 37 height 14
click at [600, 11] on link at bounding box center [607, 15] width 17 height 17
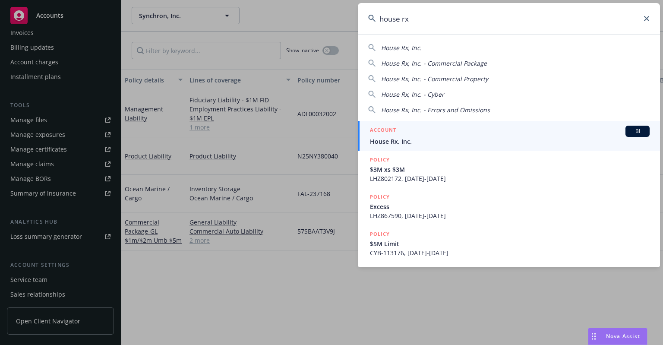
click at [410, 141] on span "House Rx, Inc." at bounding box center [510, 141] width 280 height 9
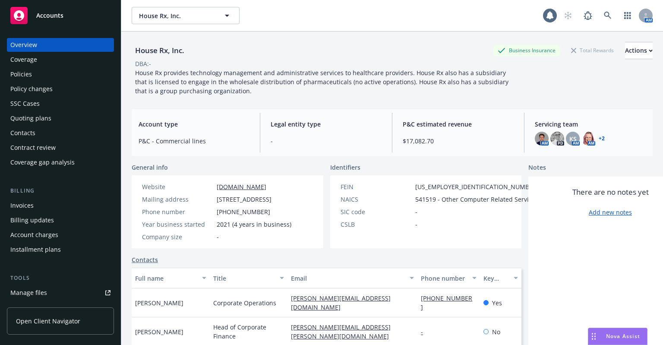
click at [48, 135] on div "Contacts" at bounding box center [60, 133] width 100 height 14
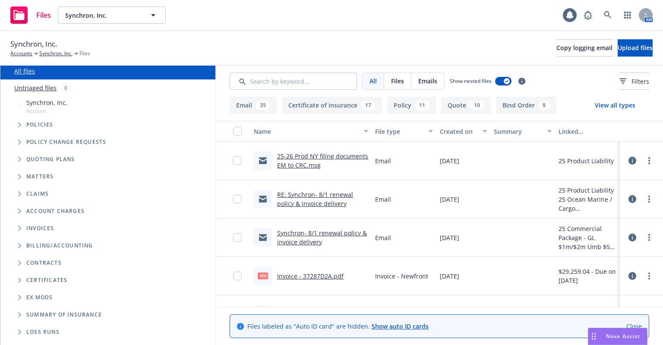
scroll to position [47, 0]
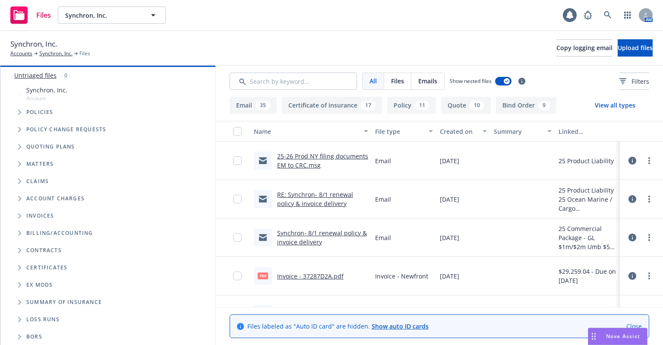
click at [17, 250] on span "Folder Tree Example" at bounding box center [20, 250] width 14 height 14
click at [25, 266] on icon "Folder Tree Example" at bounding box center [26, 265] width 3 height 5
click at [23, 297] on span "Folder Tree Example" at bounding box center [26, 299] width 14 height 14
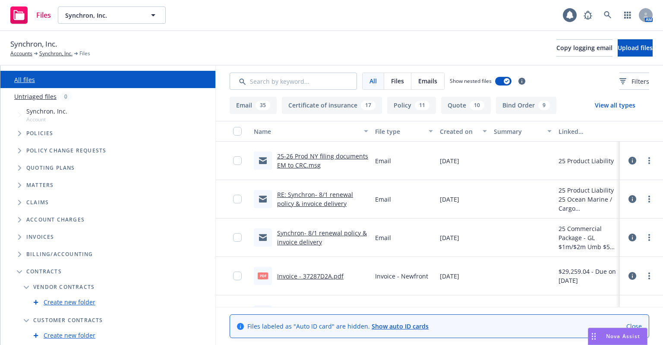
scroll to position [0, 0]
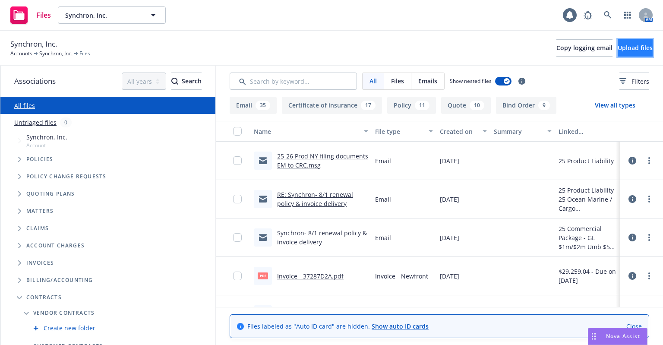
click at [626, 51] on span "Upload files" at bounding box center [635, 48] width 35 height 8
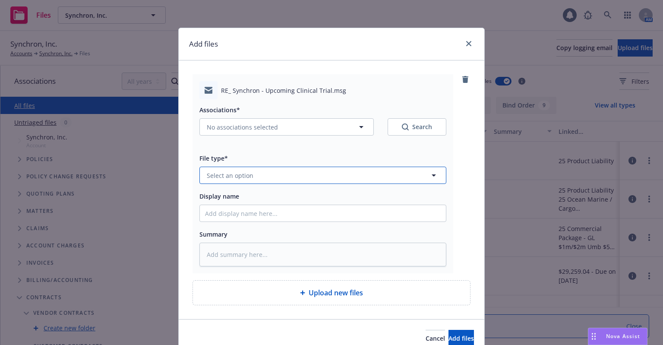
click at [256, 173] on button "Select an option" at bounding box center [322, 175] width 247 height 17
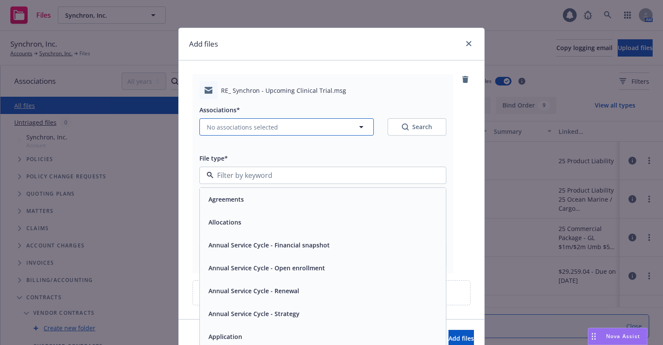
click at [253, 119] on button "No associations selected" at bounding box center [286, 126] width 174 height 17
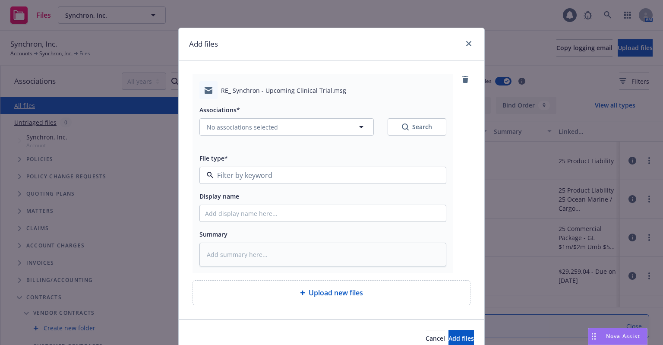
type textarea "x"
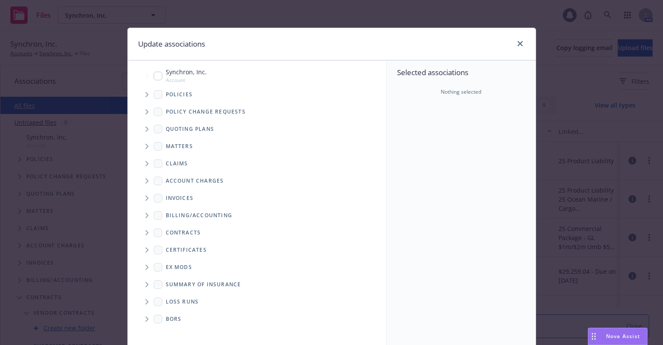
click at [154, 74] on input "Tree Example" at bounding box center [158, 76] width 9 height 9
checkbox input "true"
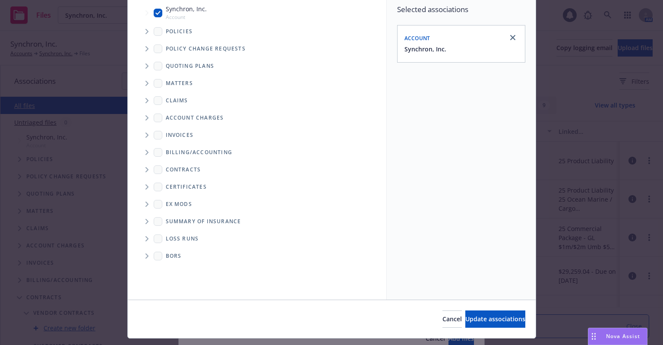
scroll to position [84, 0]
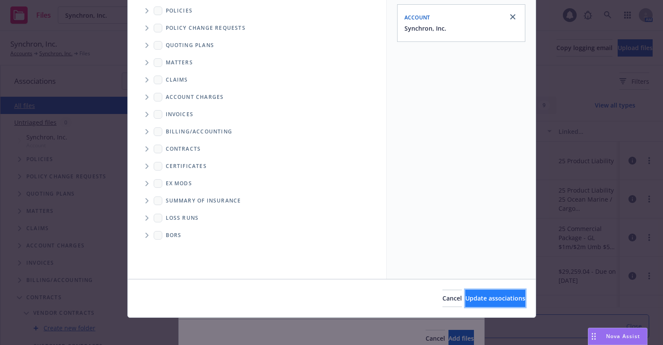
click at [483, 296] on span "Update associations" at bounding box center [495, 298] width 60 height 8
type textarea "x"
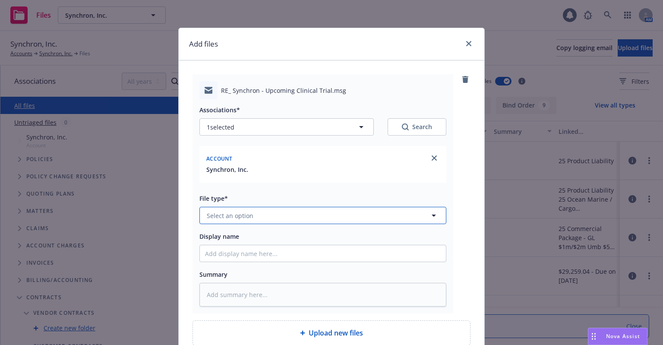
click at [247, 211] on span "Select an option" at bounding box center [230, 215] width 47 height 9
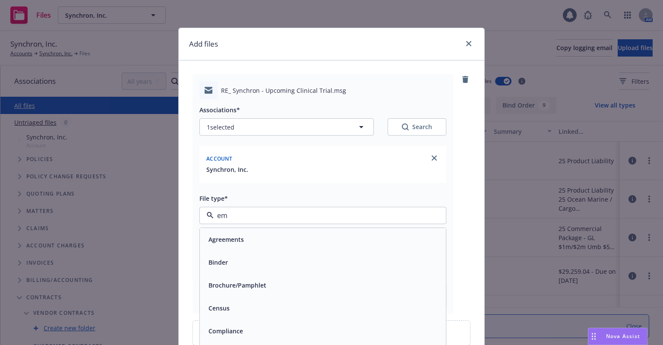
type input "ema"
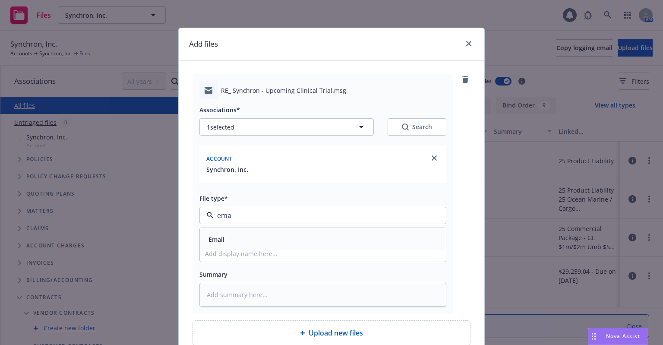
click at [236, 232] on div "Email" at bounding box center [323, 239] width 246 height 23
click at [239, 261] on input "Display name" at bounding box center [323, 253] width 246 height 16
type textarea "x"
type input "8"
type textarea "x"
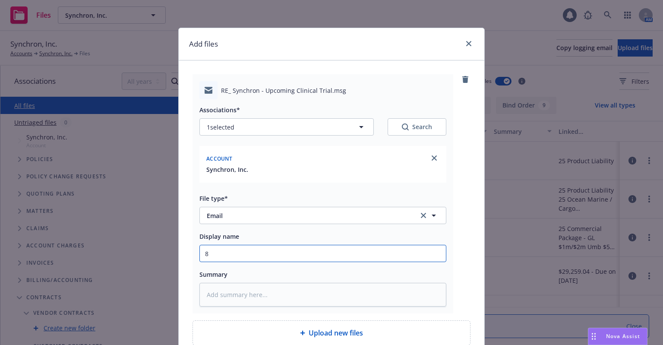
type input "8/"
type textarea "x"
type input "8/1"
type textarea "x"
type input "8/18"
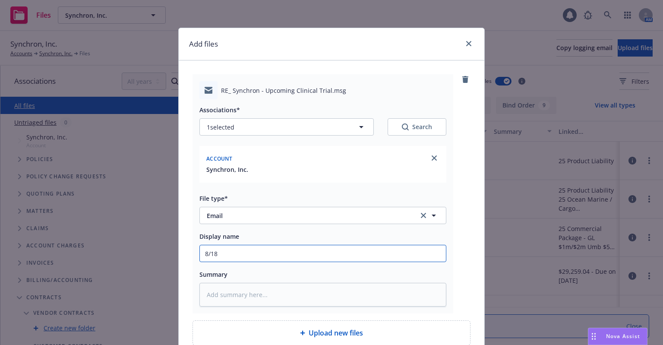
type textarea "x"
type input "8/18/"
type textarea "x"
type input "8/18/2"
type textarea "x"
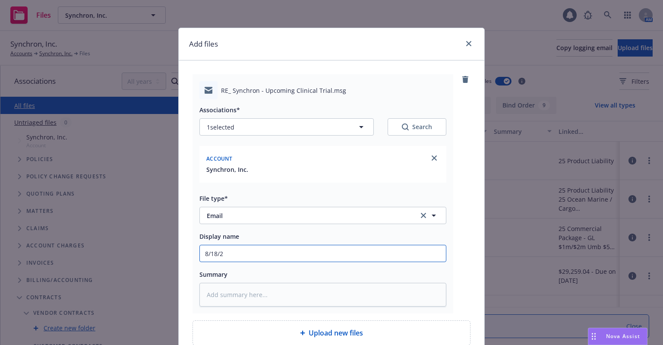
type input "8/18/20"
type textarea "x"
type input "8/18/202"
type textarea "x"
type input "8/18/2025"
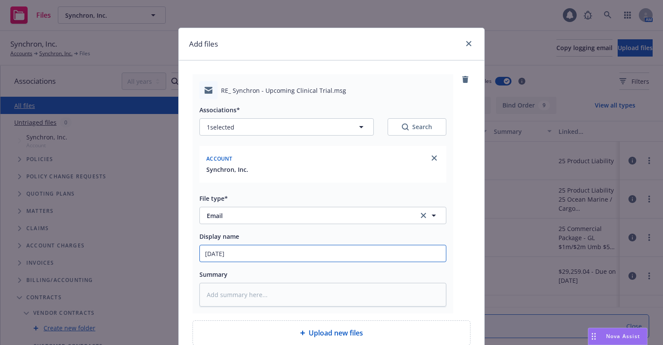
type textarea "x"
type input "8/18/2025"
type textarea "x"
type input "8/18/2025 C"
type textarea "x"
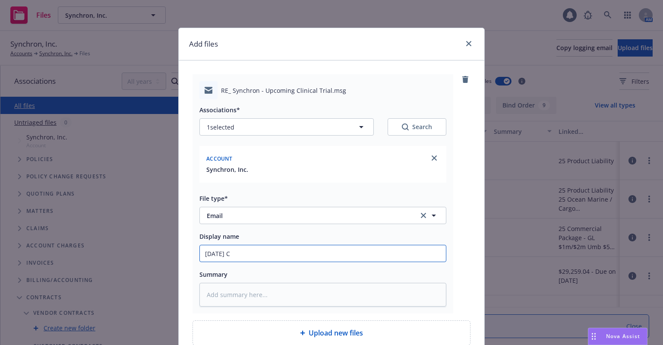
type input "8/18/2025 Ca"
type textarea "x"
type input "8/18/2025 Cana"
type textarea "x"
type input "8/18/2025 Canad"
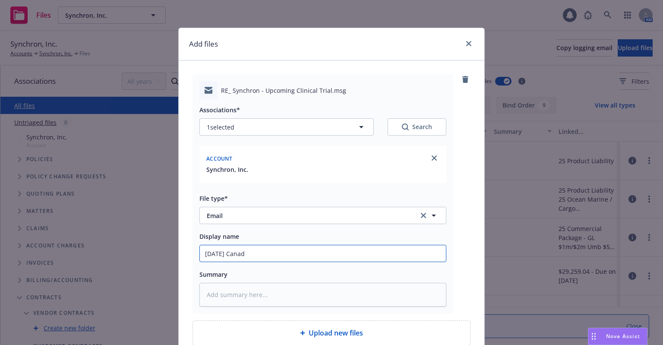
type textarea "x"
type input "8/18/2025 Canada"
type textarea "x"
type input "8/18/2025 Canada"
type textarea "x"
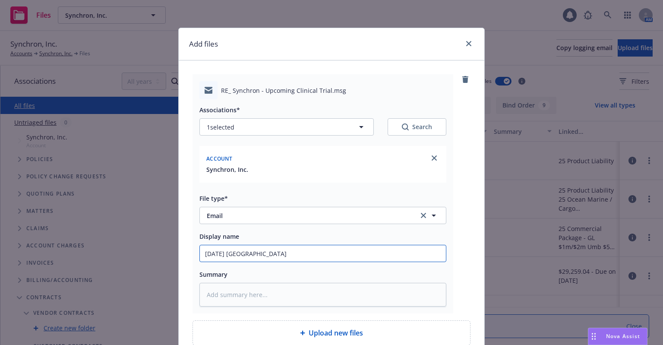
type input "8/18/2025 Canada c"
type textarea "x"
type input "8/18/2025 Canada cl"
type textarea "x"
type input "8/18/2025 Canada cli"
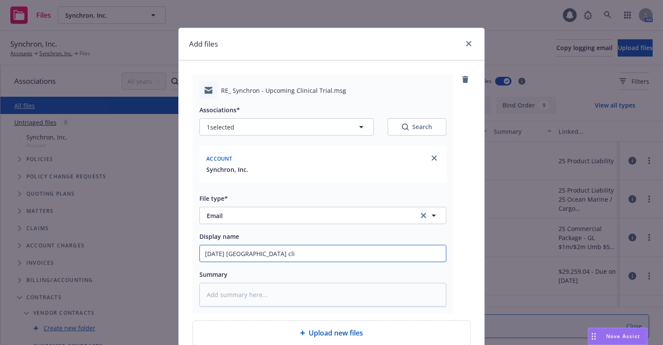
type textarea "x"
type input "8/18/2025 Canada clin"
type textarea "x"
type input "8/18/2025 Canada clini"
type textarea "x"
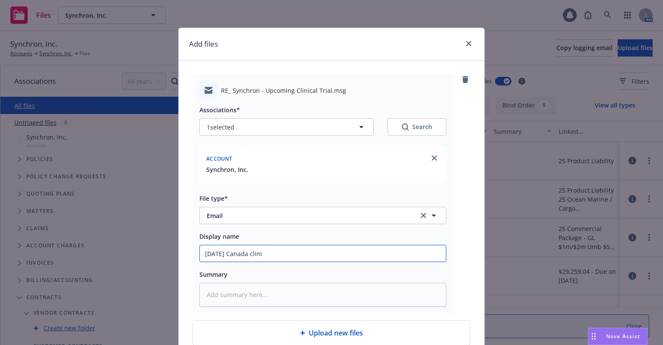
type input "8/18/2025 Canada clinic"
type textarea "x"
type input "8/18/2025 Canada clinica"
type textarea "x"
type input "8/18/2025 Canada clinical"
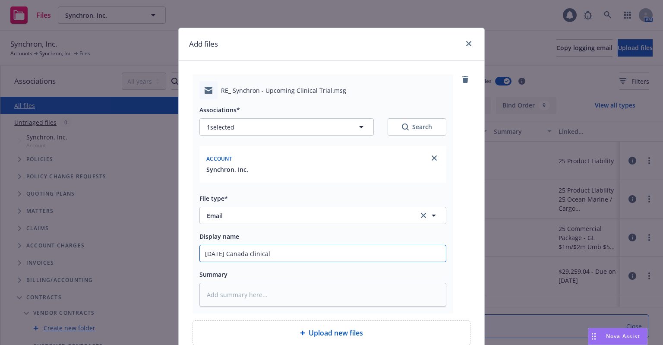
type textarea "x"
type input "8/18/2025 Canada clinical t"
type textarea "x"
type input "8/18/2025 Canada clinical tr"
type textarea "x"
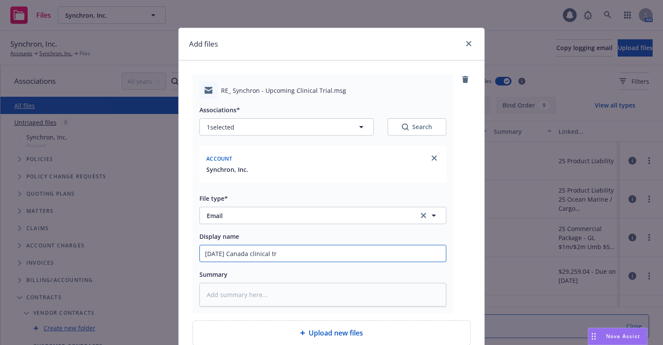
type input "8/18/2025 Canada clinical tri"
type textarea "x"
type input "8/18/2025 Canada clinical trial"
type textarea "x"
type input "8/18/2025 Canada clinical trial"
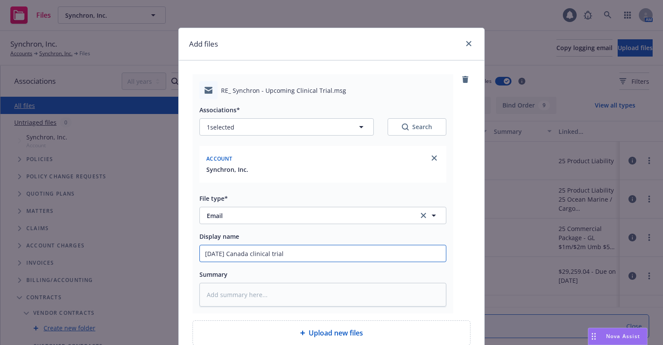
type textarea "x"
type input "8/18/2025 Canada clinical trial c"
type textarea "x"
type input "8/18/2025 Canada clinical trial co"
type textarea "x"
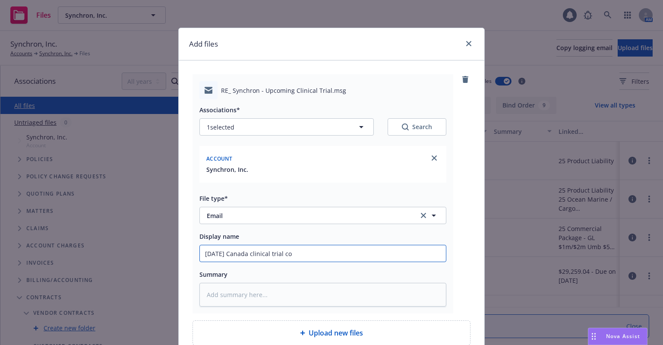
type input "8/18/2025 Canada clinical trial con"
type textarea "x"
type input "8/18/2025 Canada clinical trial cont"
type textarea "x"
type input "8/18/2025 Canada clinical trial conta"
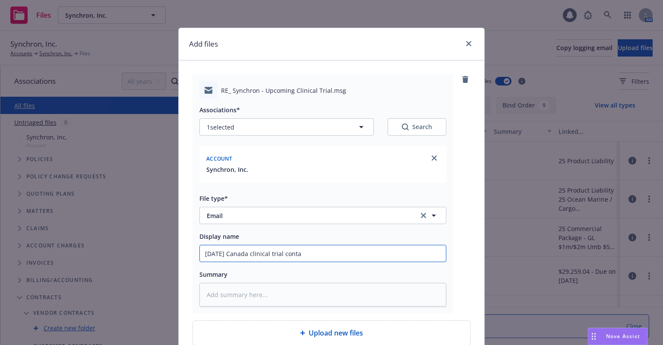
type textarea "x"
type input "8/18/2025 Canada clinical trial contac"
type textarea "x"
type input "8/18/2025 Canada clinical trial conta"
type textarea "x"
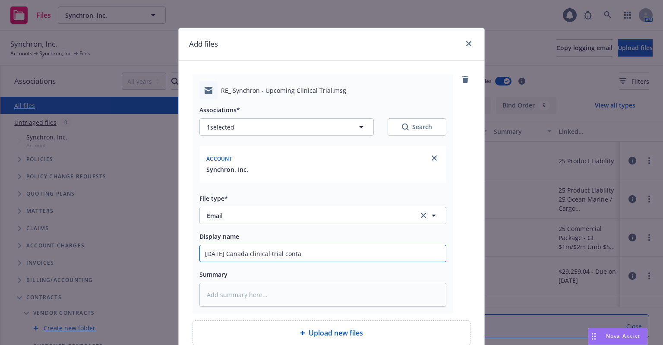
type input "8/18/2025 Canada clinical trial cont"
type textarea "x"
type input "8/18/2025 Canada clinical trial contr"
type textarea "x"
type input "8/18/2025 Canada clinical trial contra"
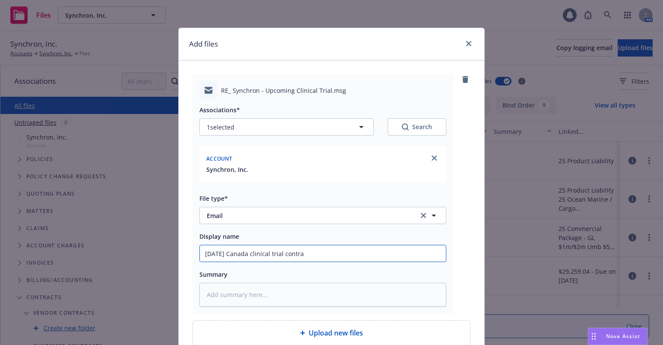
type textarea "x"
type input "8/18/2025 Canada clinical trial contrac"
type textarea "x"
type input "8/18/2025 Canada clinical trial contract"
type textarea "x"
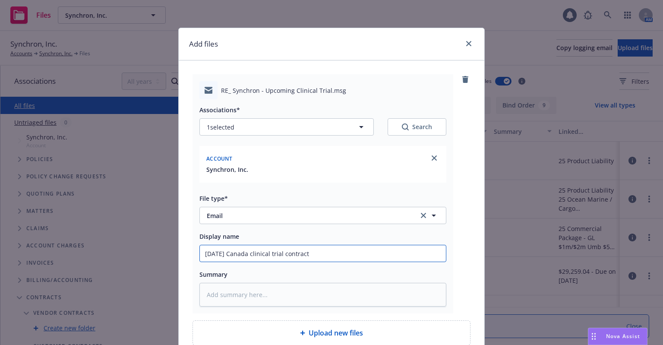
type input "8/18/2025 Canada clinical trial contract"
type textarea "x"
type input "8/18/2025 Canada clinical trial contract l"
type textarea "x"
type input "8/18/2025 Canada clinical trial contract la"
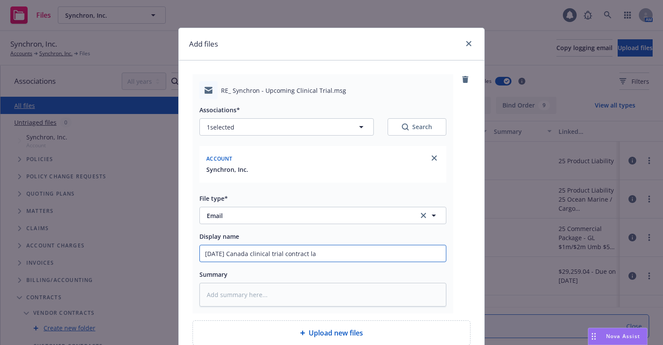
type textarea "x"
type input "8/18/2025 Canada clinical trial contract lan"
type textarea "x"
type input "8/18/2025 Canada clinical trial contract langu"
type textarea "x"
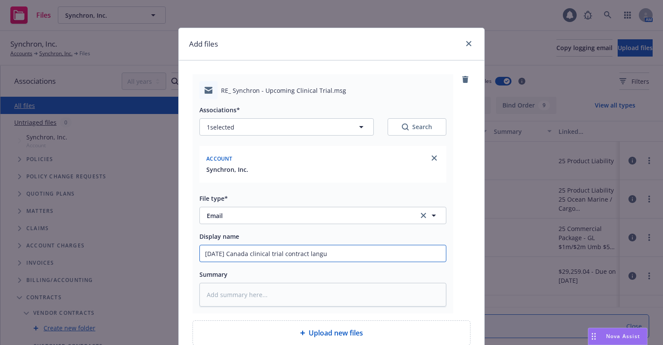
type input "8/18/2025 Canada clinical trial contract langua"
type textarea "x"
type input "8/18/2025 Canada clinical trial contract languag"
type textarea "x"
type input "8/18/2025 Canada clinical trial contract language"
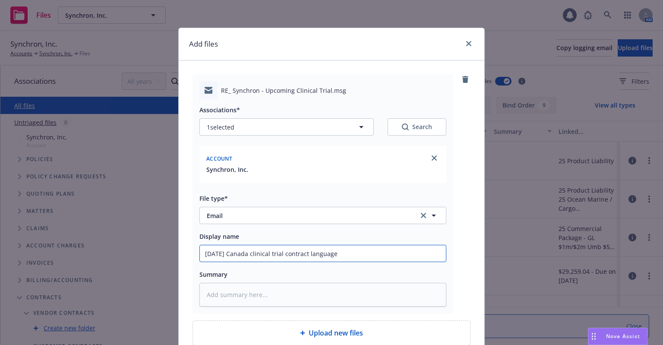
type textarea "x"
type input "8/18/2025 Canada clinical trial contract language"
type textarea "x"
type input "8/18/2025 Canada clinical trial contract language q"
type textarea "x"
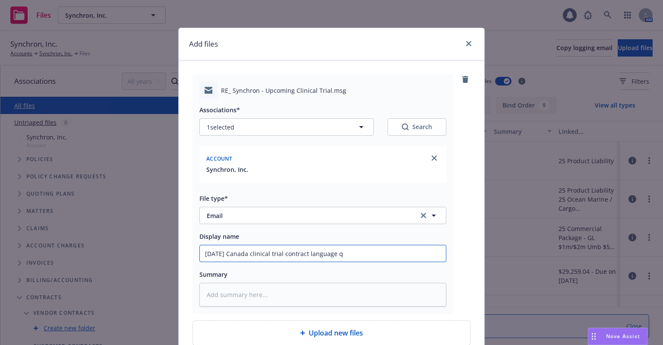
type input "8/18/2025 Canada clinical trial contract language qe"
type textarea "x"
type input "8/18/2025 Canada clinical trial contract language q"
type textarea "x"
type input "8/18/2025 Canada clinical trial contract language"
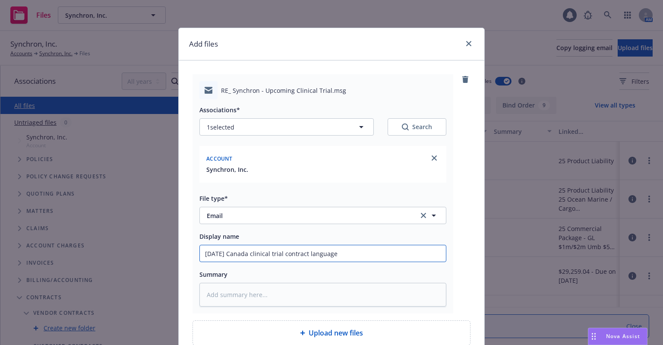
type textarea "x"
type input "8/18/2025 Canada clinical trial contract language Q"
type textarea "x"
type input "8/18/2025 Canada clinical trial contract language Q&"
type textarea "x"
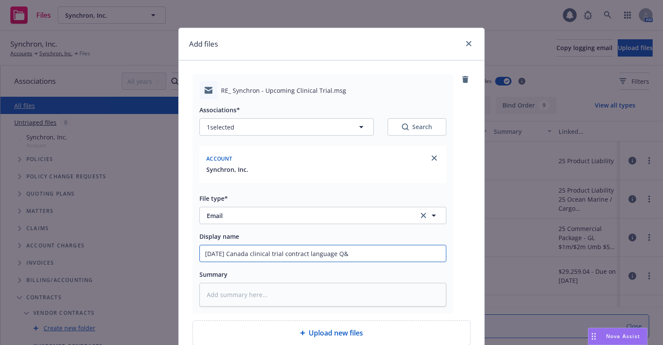
type input "8/18/2025 Canada clinical trial contract language Q&A"
type textarea "x"
type input "8/18/2025 Canada clinical trial contract language Q&A"
type textarea "x"
type input "8/18/2025 Canada clinical trial contract language Q&A EM"
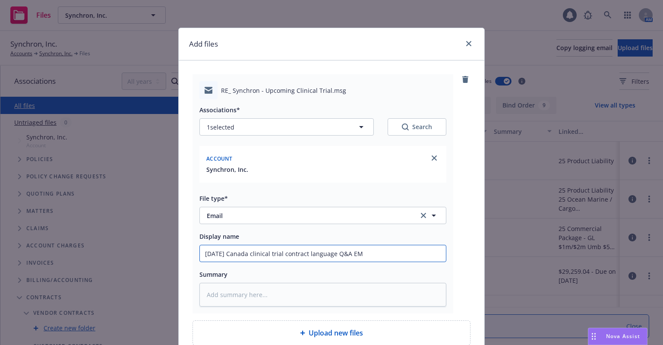
type textarea "x"
type input "8/18/2025 Canada clinical trial contract language Q&A EM"
type textarea "x"
type input "8/18/2025 Canada clinical trial contract language Q&A EM t"
type textarea "x"
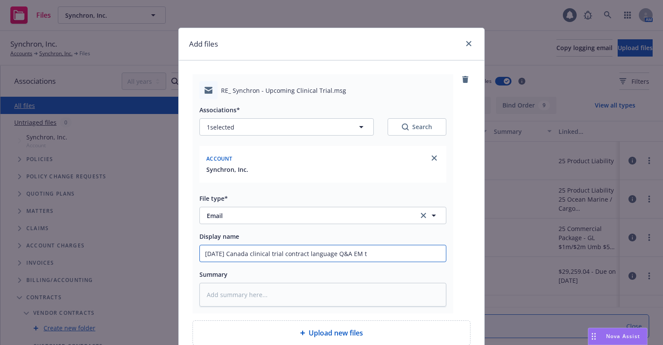
type input "8/18/2025 Canada clinical trial contract language Q&A EM to"
type textarea "x"
type input "8/18/2025 Canada clinical trial contract language Q&A EM to"
type textarea "x"
type input "8/18/2025 Canada clinical trial contract language Q&A EM to I"
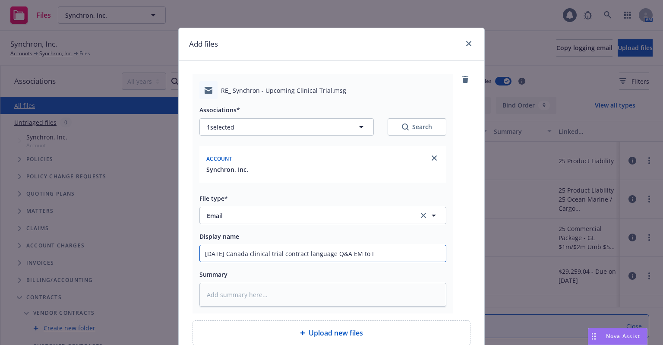
type textarea "x"
type input "8/18/2025 Canada clinical trial contract language Q&A EM to IN"
type textarea "x"
type input "8/18/2025 Canada clinical trial contract language Q&A EM to INS"
type textarea "x"
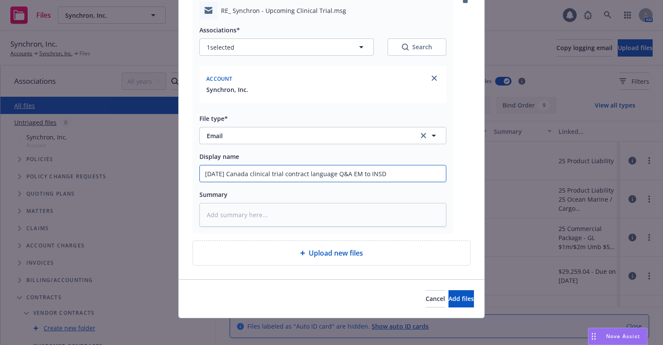
type input "8/18/2025 Canada clinical trial contract language Q&A EM to INSD"
click at [449, 303] on button "Add files" at bounding box center [460, 298] width 25 height 17
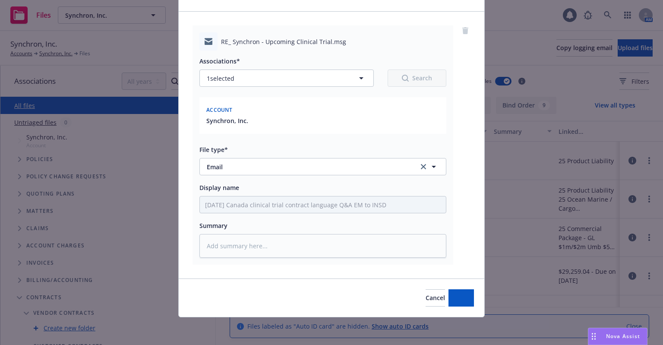
scroll to position [48, 0]
type textarea "x"
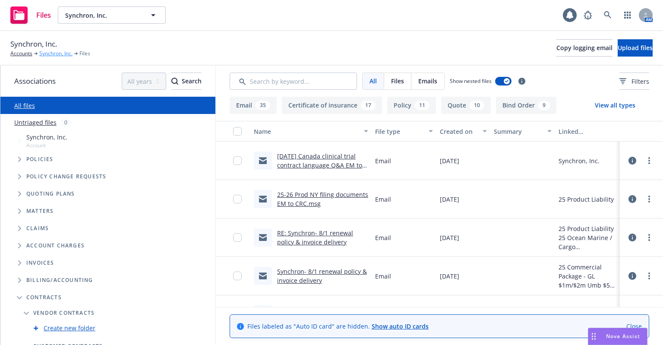
click at [55, 57] on link "Synchron, Inc." at bounding box center [55, 54] width 33 height 8
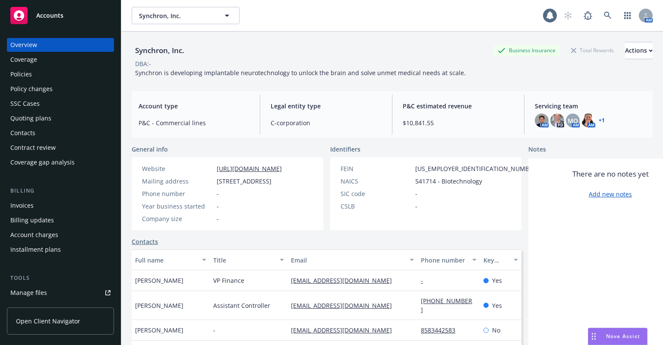
click at [44, 153] on div "Contract review" at bounding box center [32, 148] width 45 height 14
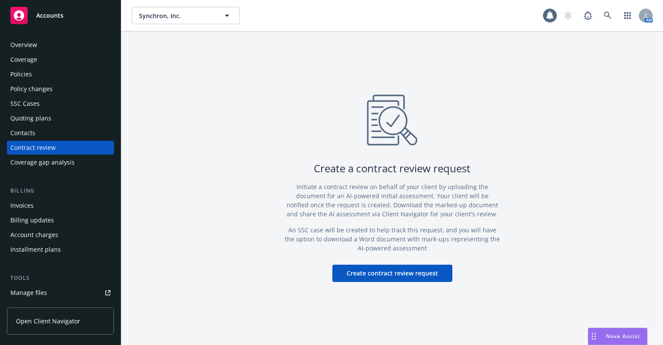
click at [412, 275] on button "Create contract review request" at bounding box center [392, 273] width 120 height 17
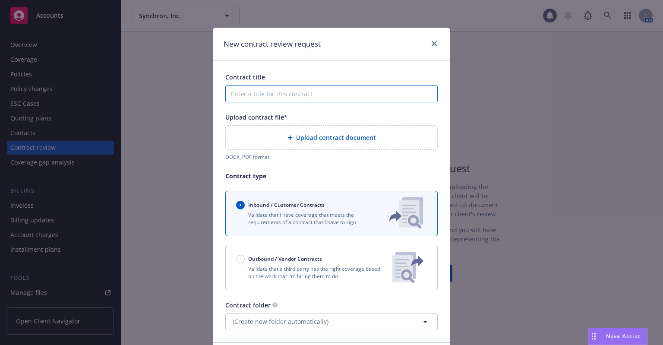
click at [264, 96] on input "Contract title" at bounding box center [331, 93] width 212 height 17
click at [256, 91] on input "Contract title" at bounding box center [331, 93] width 212 height 17
paste input "11494 Sorrento Valley Road, San Diego, California 92121"
type input "Lease: 11494 Sorrento Valley Road, San Diego, California 92121"
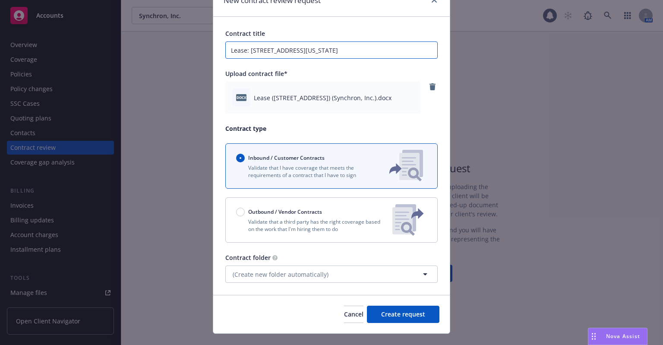
scroll to position [60, 0]
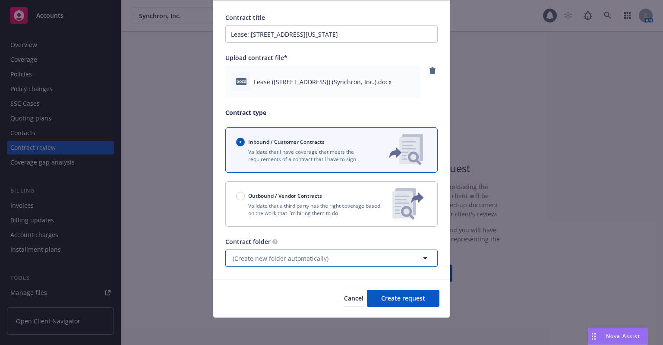
click at [293, 259] on span "(Create new folder automatically)" at bounding box center [281, 258] width 96 height 9
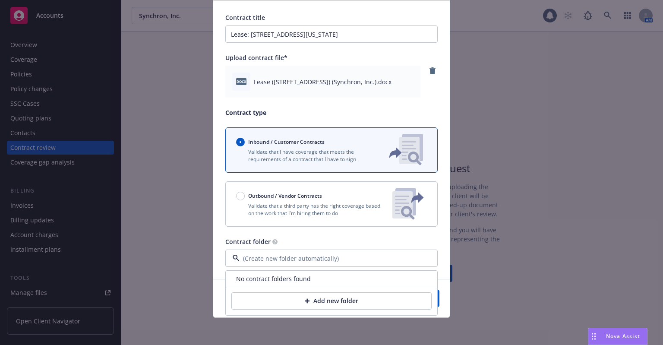
click at [280, 301] on button "Add new folder" at bounding box center [331, 300] width 200 height 17
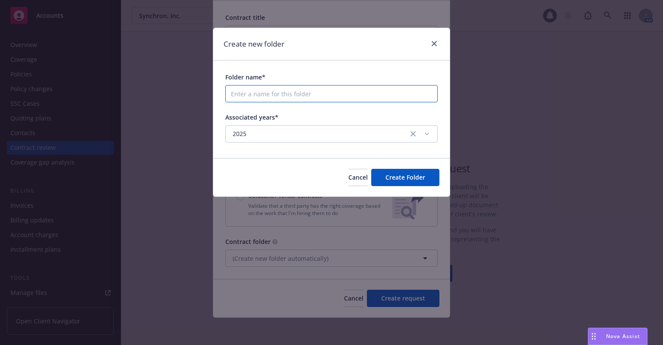
click at [246, 93] on input "Folder name*" at bounding box center [331, 93] width 212 height 17
type input "Lease"
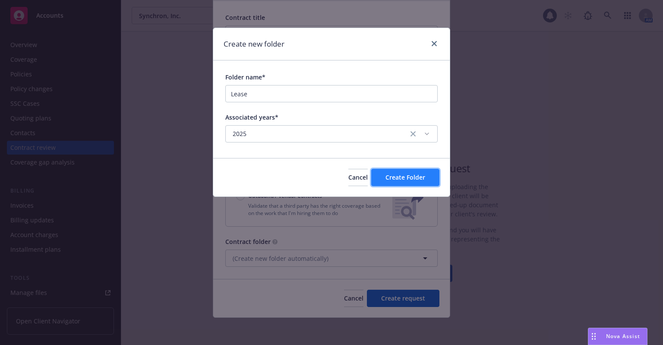
click at [428, 174] on button "Create Folder" at bounding box center [405, 177] width 68 height 17
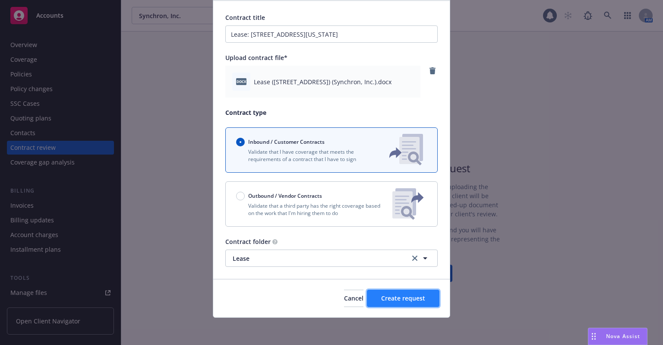
click at [393, 303] on button "Create request" at bounding box center [403, 298] width 73 height 17
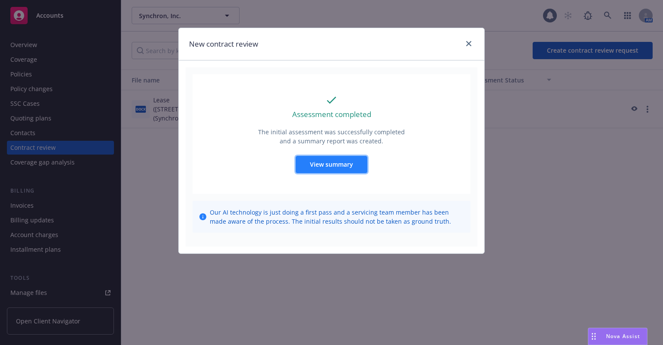
click at [349, 167] on span "View summary" at bounding box center [331, 164] width 43 height 8
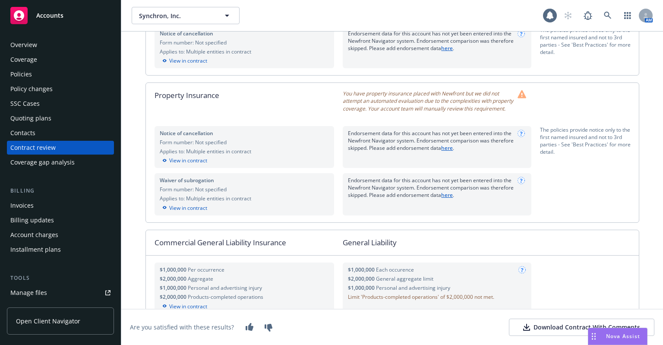
scroll to position [345, 0]
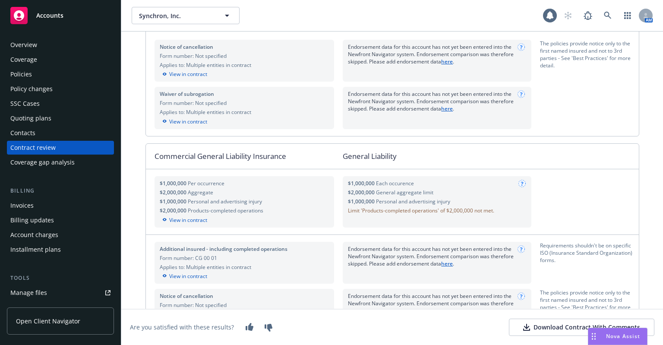
click at [559, 328] on div "Download Contract With Comments" at bounding box center [581, 327] width 117 height 9
click at [53, 77] on div "Policies" at bounding box center [60, 74] width 100 height 14
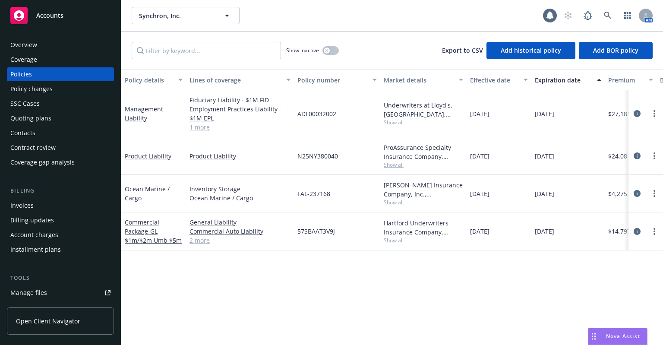
click at [191, 240] on link "2 more" at bounding box center [239, 240] width 101 height 9
click at [145, 238] on span "- GL $1m/$2m Umb $5m" at bounding box center [153, 235] width 57 height 17
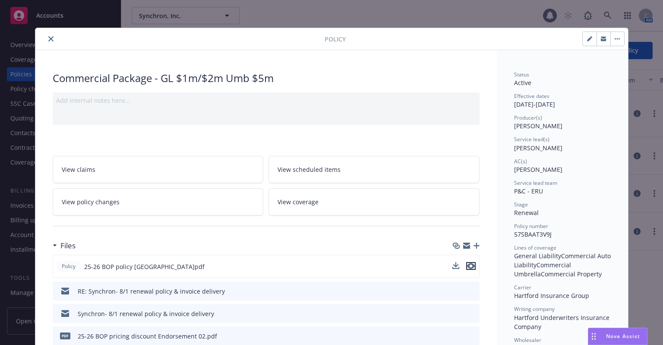
click at [468, 267] on icon "preview file" at bounding box center [471, 266] width 8 height 6
click at [142, 205] on link "View policy changes" at bounding box center [158, 201] width 211 height 27
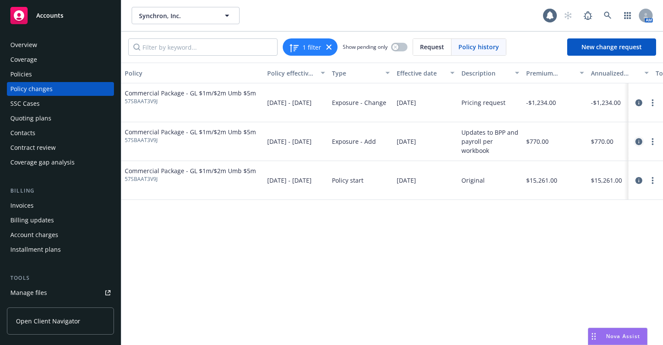
click at [638, 142] on icon "circleInformation" at bounding box center [638, 141] width 7 height 7
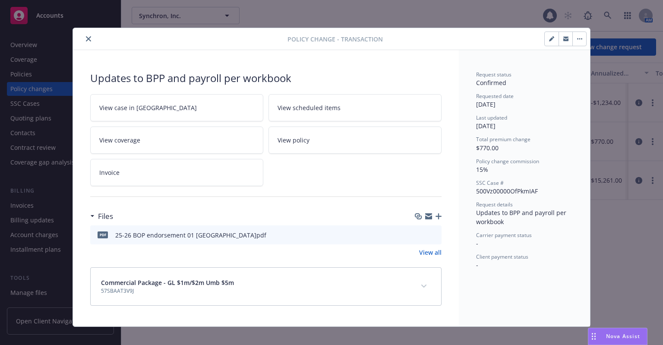
click at [433, 233] on icon "preview file" at bounding box center [433, 234] width 8 height 6
click at [86, 40] on icon "close" at bounding box center [88, 38] width 5 height 5
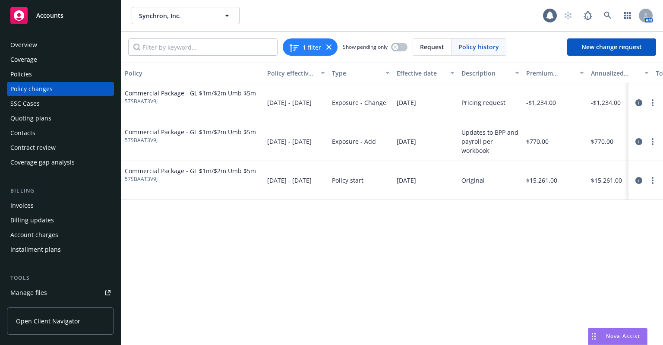
click at [33, 74] on div "Policies" at bounding box center [60, 74] width 100 height 14
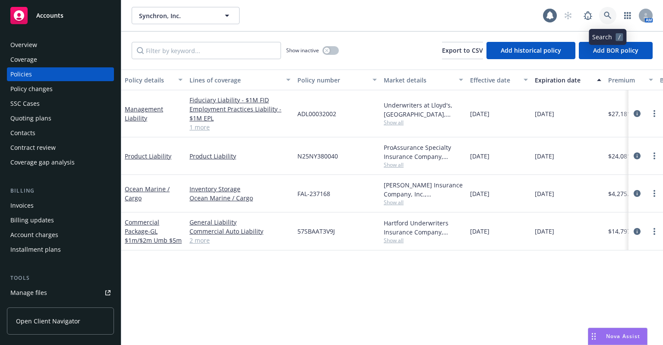
click at [611, 13] on icon at bounding box center [608, 16] width 8 height 8
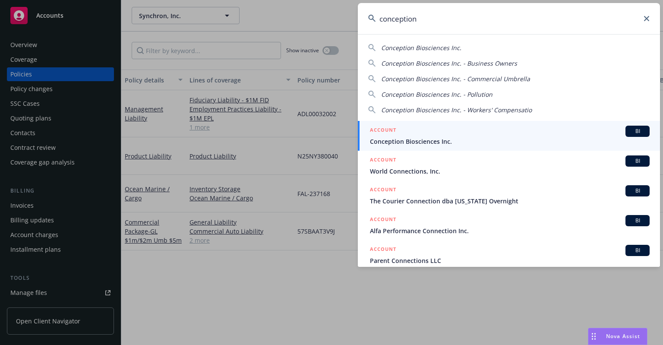
type input "conception"
click at [410, 148] on link "ACCOUNT BI Conception Biosciences Inc." at bounding box center [509, 136] width 302 height 30
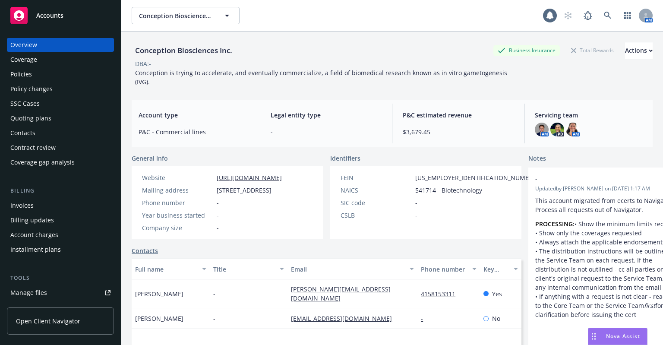
click at [42, 81] on div "Policies" at bounding box center [60, 74] width 100 height 14
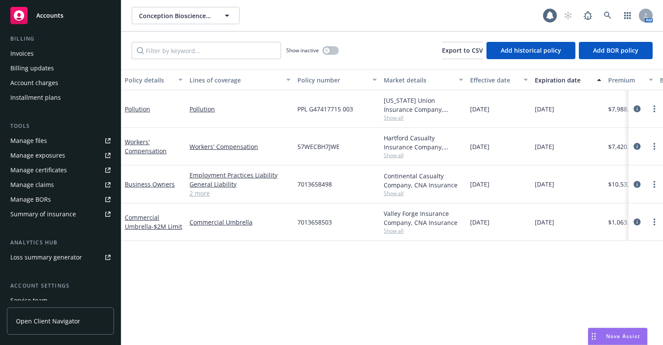
scroll to position [173, 0]
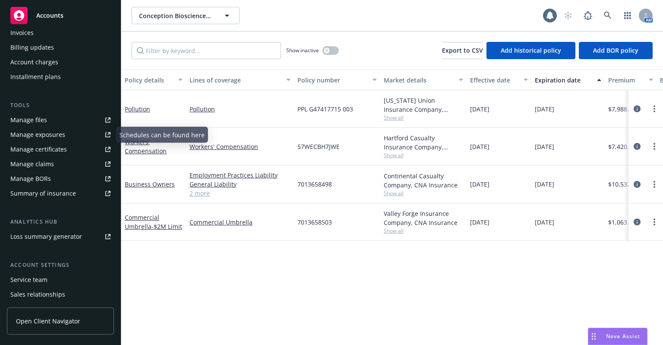
click at [40, 122] on div "Manage files" at bounding box center [28, 120] width 37 height 14
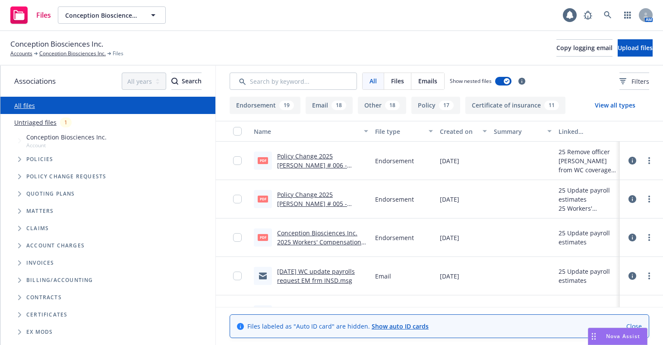
click at [43, 121] on link "Untriaged files" at bounding box center [35, 122] width 42 height 9
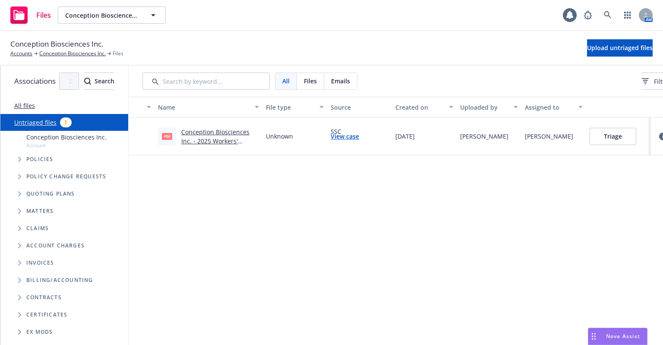
click at [249, 145] on link "Conception Biosciences Inc. - 2025 Workers' Compensation Endorsement - 06.pdf" at bounding box center [215, 145] width 68 height 35
click at [18, 177] on icon "Tree Example" at bounding box center [19, 176] width 3 height 5
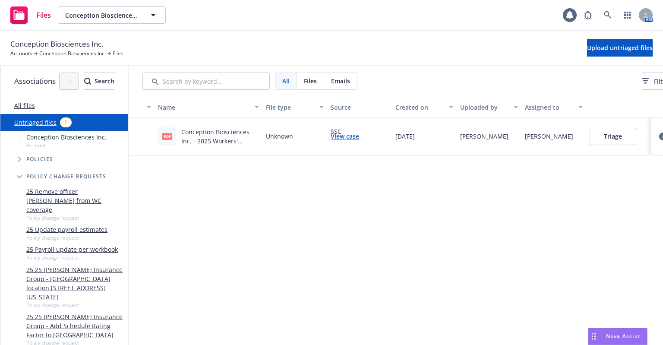
click at [18, 177] on icon "Tree Example" at bounding box center [19, 176] width 5 height 3
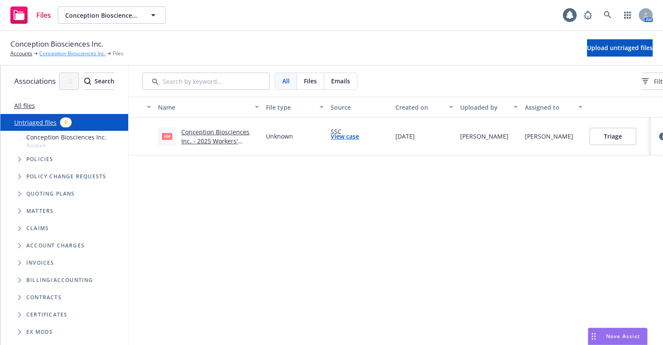
click at [57, 50] on link "Conception Biosciences Inc." at bounding box center [72, 54] width 66 height 8
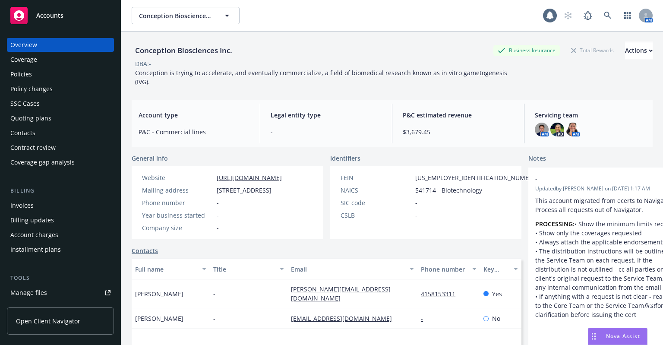
click at [47, 91] on div "Policy changes" at bounding box center [31, 89] width 42 height 14
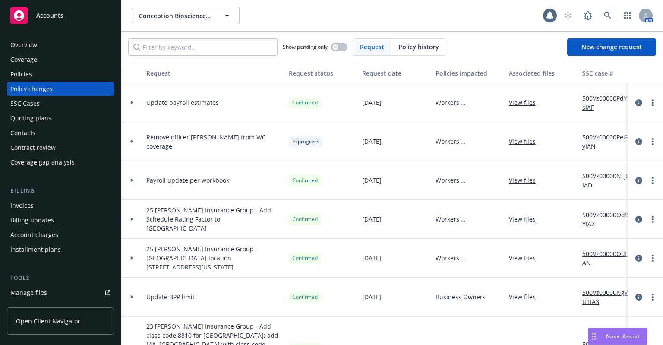
click at [33, 202] on div "Invoices" at bounding box center [60, 206] width 100 height 14
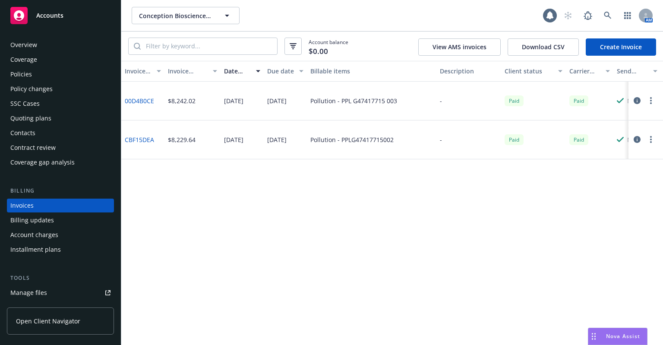
scroll to position [19, 0]
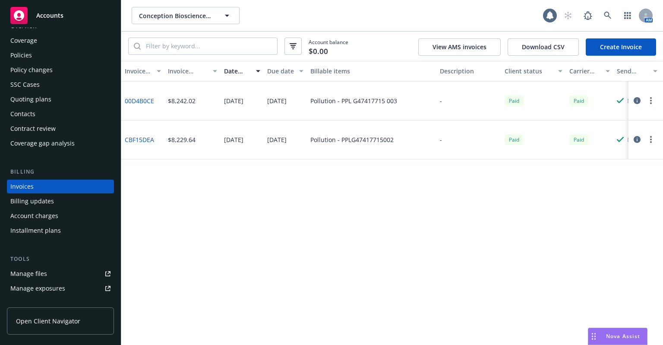
click at [48, 98] on div "Quoting plans" at bounding box center [30, 99] width 41 height 14
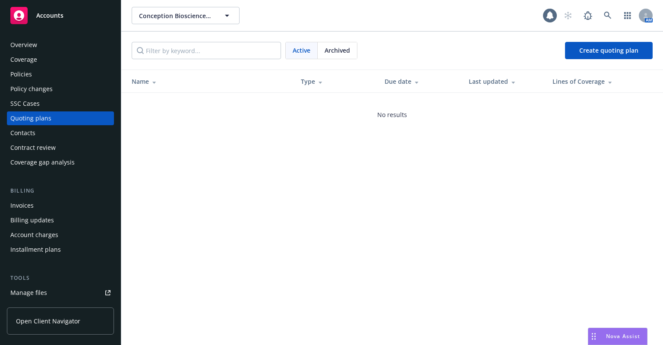
click at [31, 296] on div "Manage files" at bounding box center [28, 293] width 37 height 14
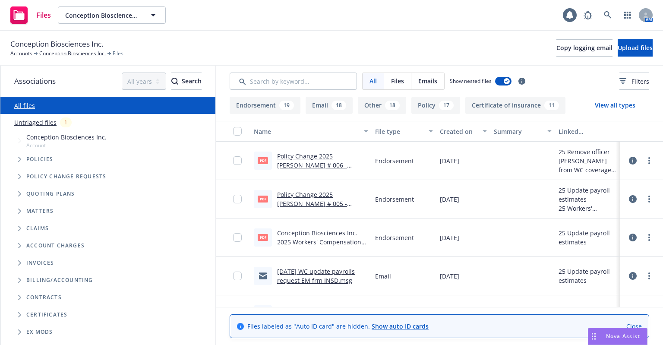
click at [311, 165] on link "Policy Change 2025 [PERSON_NAME] # 006 - Amend class code 4512 payroll to $3,33…" at bounding box center [321, 174] width 89 height 44
click at [318, 199] on link "Policy Change 2025 [PERSON_NAME] # 005 - Update payroll for class code 4512 to …" at bounding box center [319, 212] width 84 height 44
click at [50, 123] on link "Untriaged files" at bounding box center [35, 122] width 42 height 9
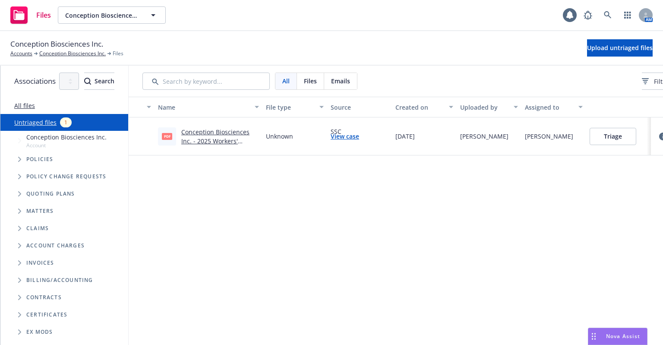
click at [236, 143] on link "Conception Biosciences Inc. - 2025 Workers' Compensation Endorsement - 06.pdf" at bounding box center [215, 145] width 68 height 35
click at [636, 139] on button "Triage" at bounding box center [613, 136] width 47 height 17
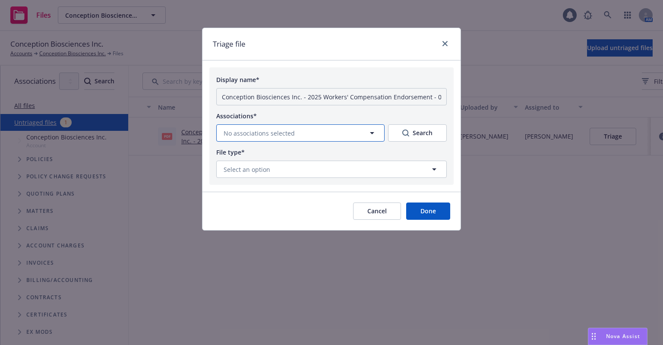
click at [247, 135] on span "No associations selected" at bounding box center [259, 133] width 71 height 9
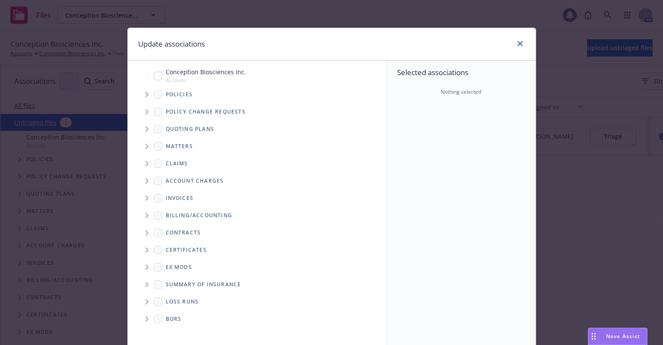
click at [141, 110] on span "Tree Example" at bounding box center [147, 112] width 14 height 14
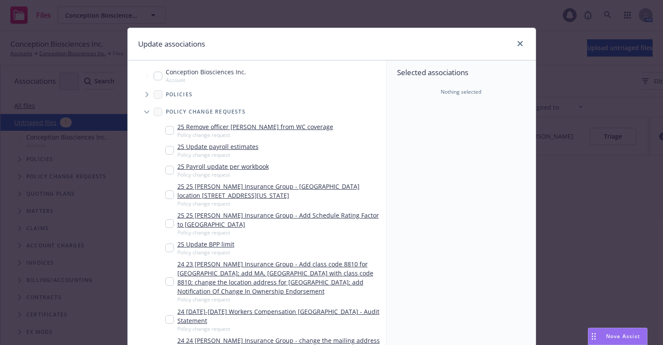
click at [169, 128] on input "Tree Example" at bounding box center [169, 130] width 9 height 9
checkbox input "true"
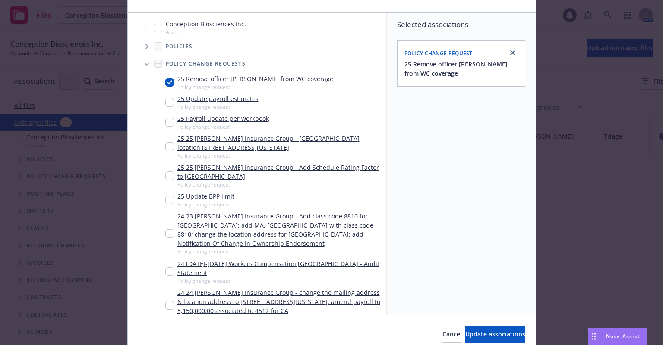
scroll to position [84, 0]
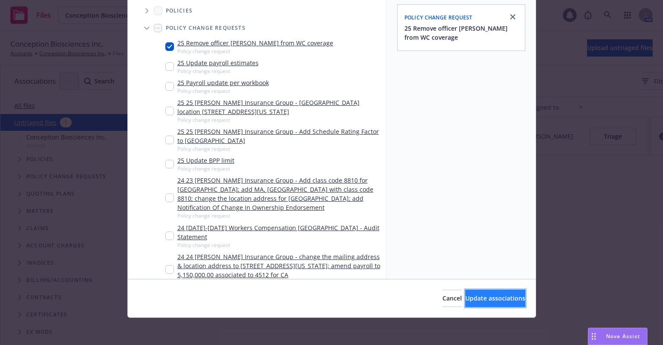
click at [487, 298] on span "Update associations" at bounding box center [495, 298] width 60 height 8
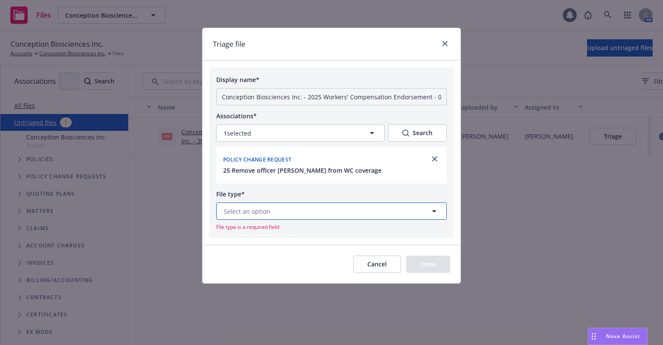
click at [328, 217] on button "Select an option" at bounding box center [331, 210] width 230 height 17
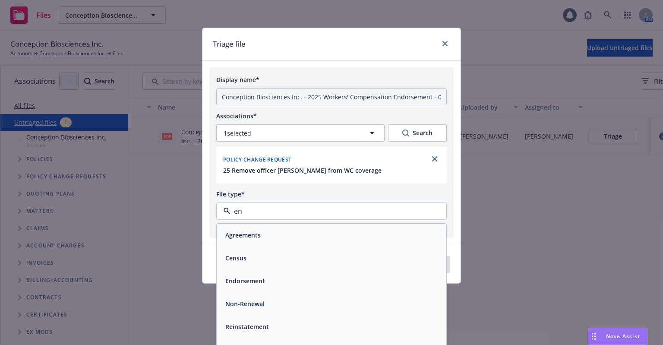
type input "end"
click at [312, 229] on div "Endorsement" at bounding box center [331, 235] width 219 height 13
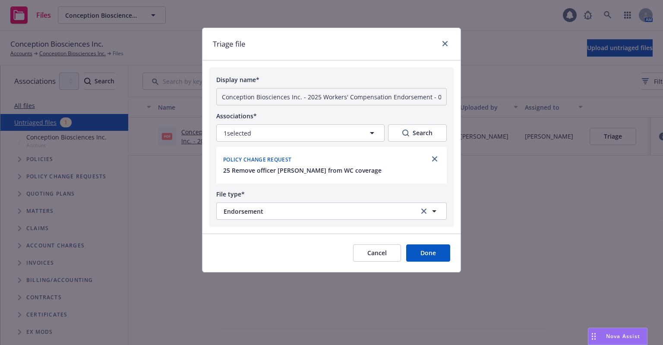
click at [423, 254] on button "Done" at bounding box center [428, 252] width 44 height 17
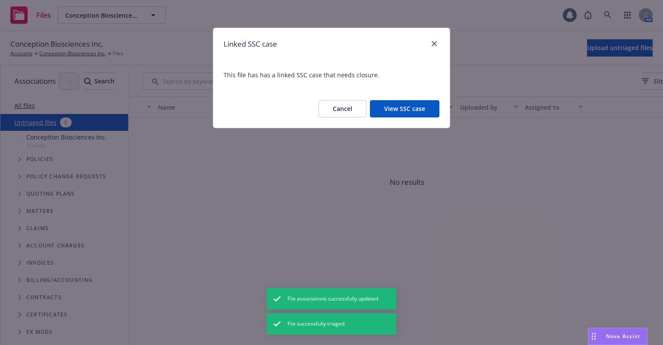
click at [405, 109] on button "View SSC case" at bounding box center [404, 108] width 69 height 17
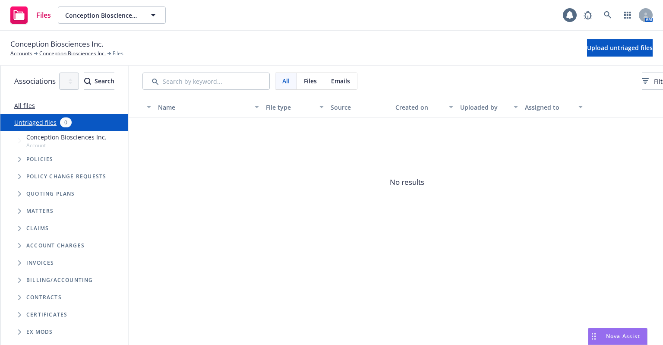
click at [23, 104] on link "All files" at bounding box center [24, 105] width 21 height 8
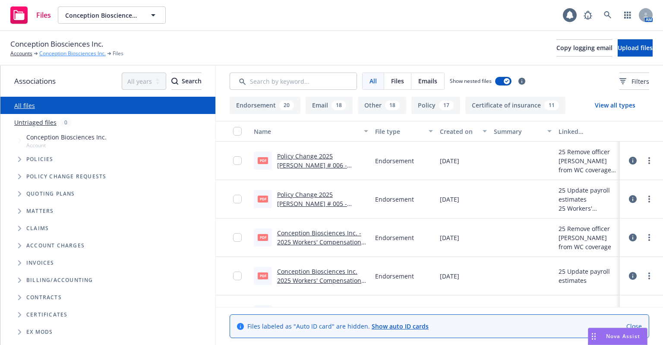
click at [66, 54] on link "Conception Biosciences Inc." at bounding box center [72, 54] width 66 height 8
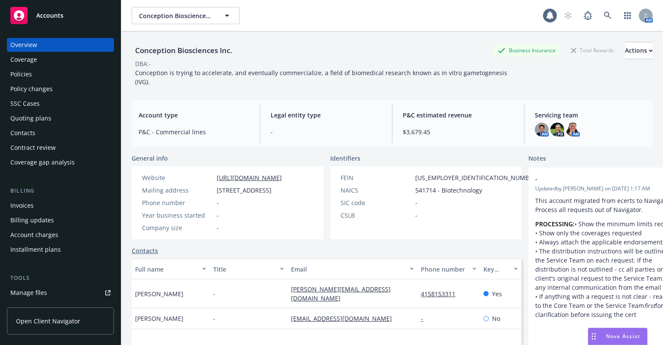
click at [54, 89] on div "Policy changes" at bounding box center [60, 89] width 100 height 14
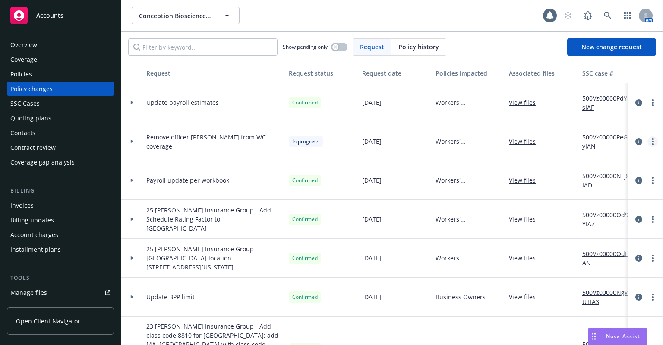
click at [647, 139] on link "more" at bounding box center [652, 141] width 10 height 10
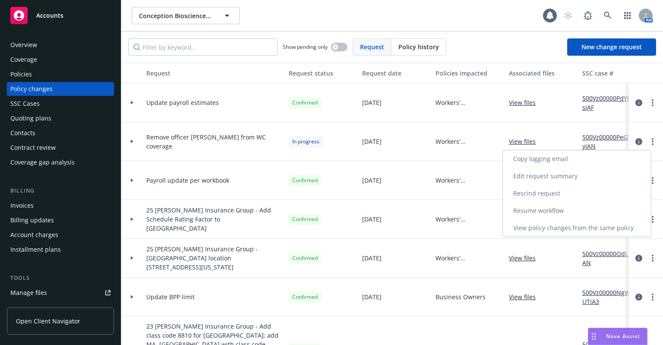
click at [586, 212] on link "Resume workflow" at bounding box center [577, 210] width 148 height 17
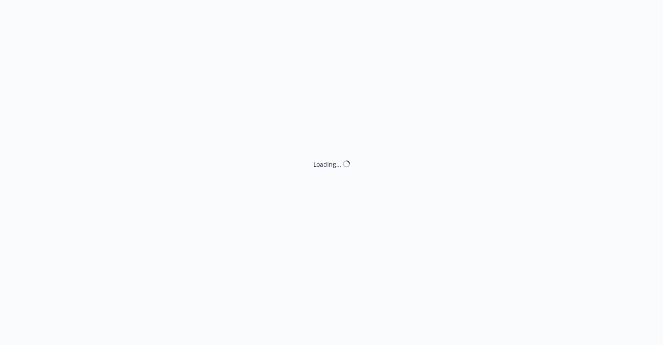
select select "ACCEPTED"
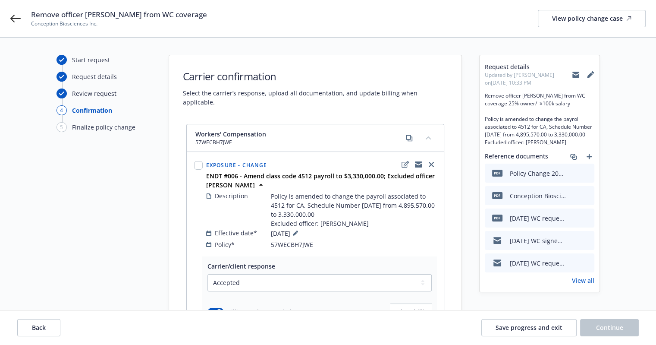
click at [204, 158] on div at bounding box center [198, 204] width 12 height 93
click at [202, 161] on input "checkbox" at bounding box center [198, 165] width 9 height 9
checkbox input "true"
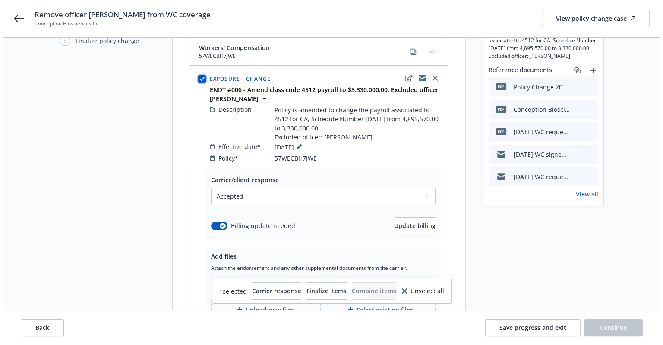
scroll to position [163, 0]
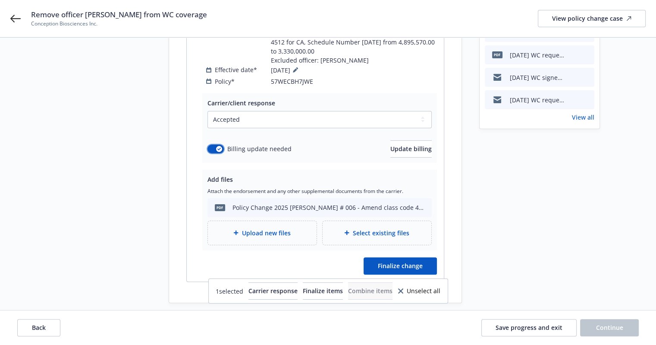
click at [214, 145] on button "button" at bounding box center [216, 149] width 16 height 9
click at [409, 259] on button "Finalize change" at bounding box center [400, 265] width 73 height 17
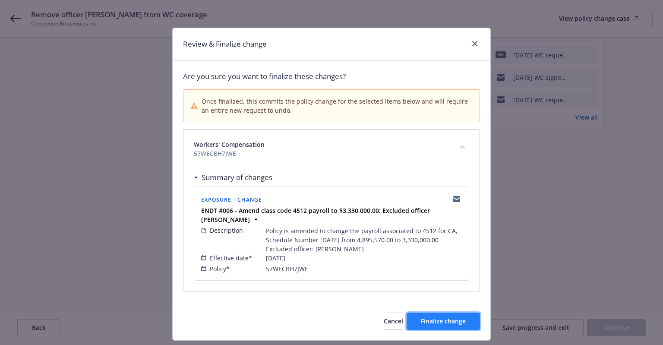
click at [440, 319] on span "Finalize change" at bounding box center [443, 321] width 45 height 8
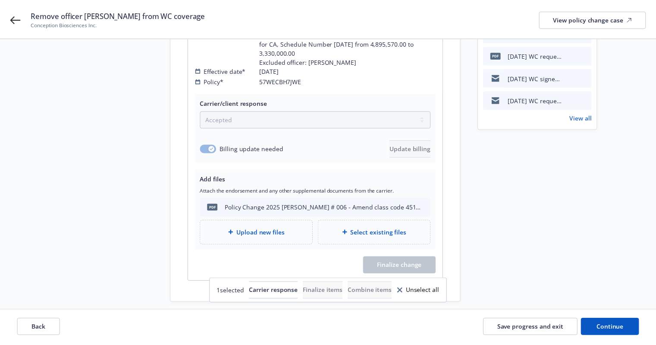
scroll to position [163, 0]
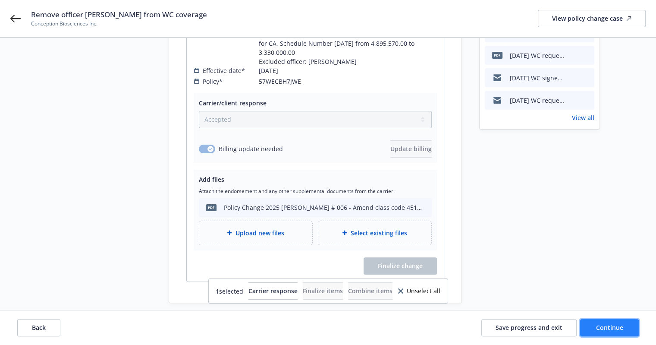
click at [619, 329] on span "Continue" at bounding box center [609, 327] width 27 height 8
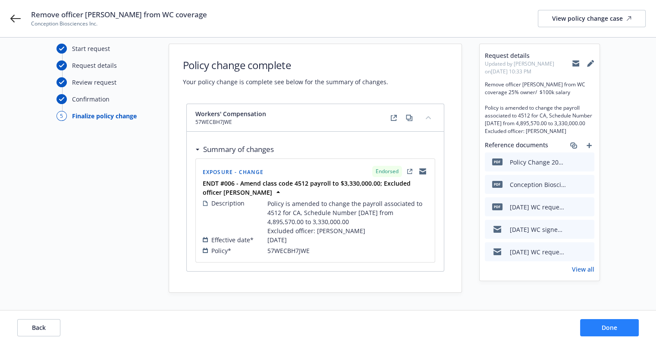
scroll to position [10, 0]
click at [619, 328] on button "Done" at bounding box center [609, 327] width 59 height 17
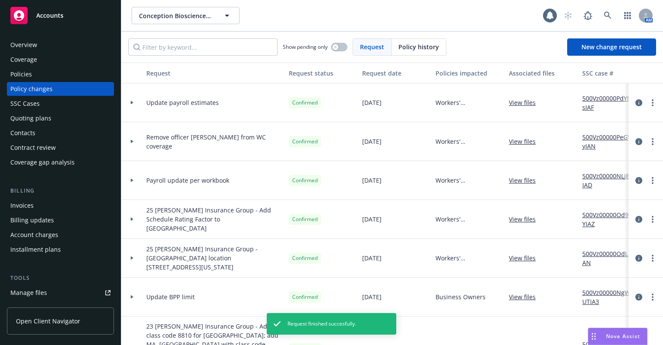
click at [65, 99] on div "SSC Cases" at bounding box center [60, 104] width 100 height 14
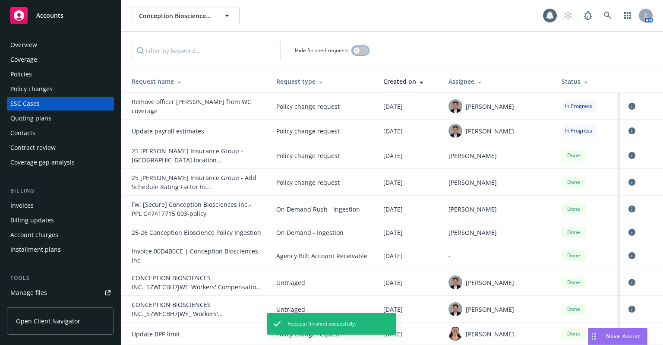
click at [361, 50] on button "button" at bounding box center [360, 50] width 16 height 9
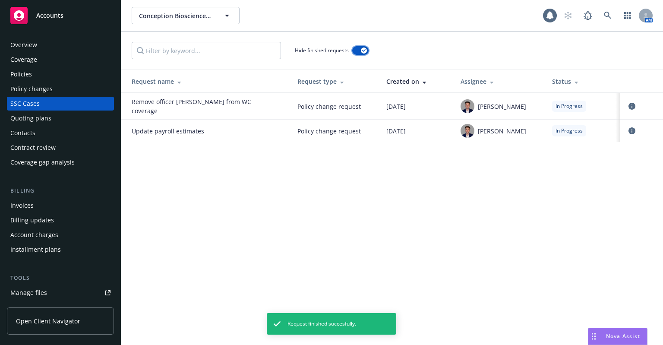
click at [361, 50] on div "button" at bounding box center [364, 50] width 6 height 6
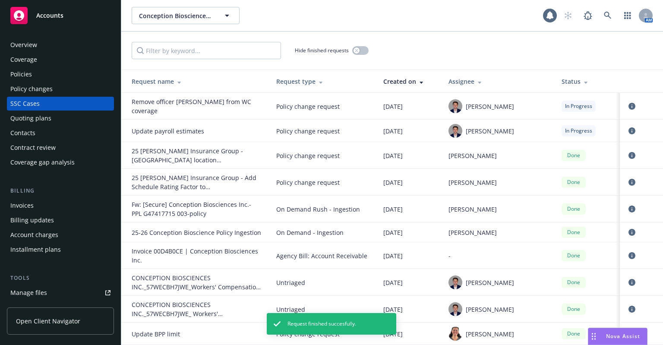
click at [31, 81] on div "Policies" at bounding box center [21, 74] width 22 height 14
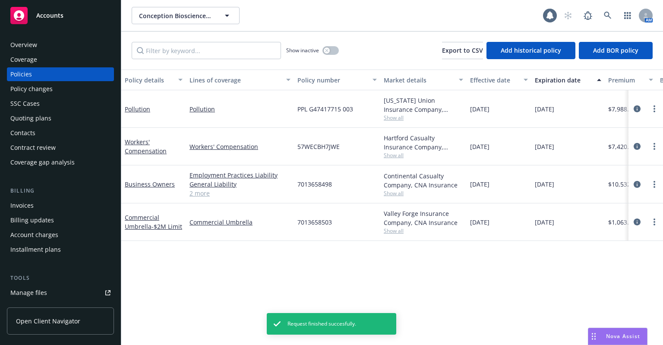
click at [32, 89] on div "Policy changes" at bounding box center [31, 89] width 42 height 14
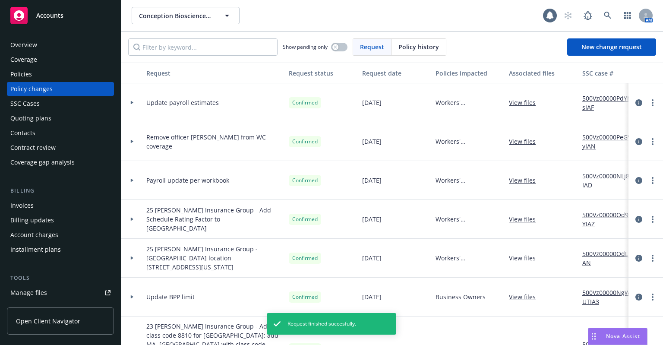
click at [33, 106] on div "SSC Cases" at bounding box center [24, 104] width 29 height 14
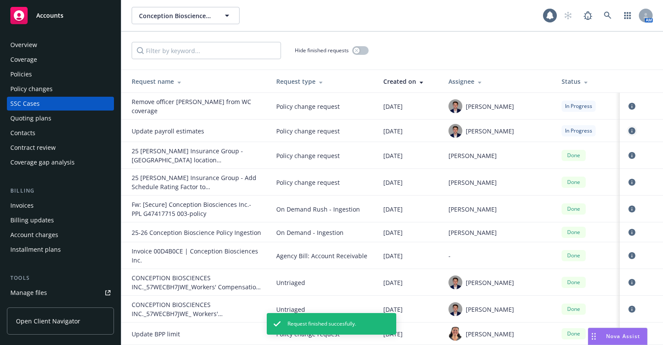
click at [628, 127] on icon "circleInformation" at bounding box center [631, 130] width 7 height 7
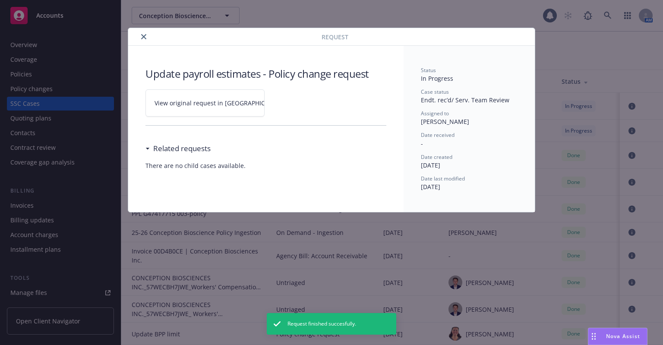
click at [202, 110] on link "View original request in SSC" at bounding box center [204, 102] width 119 height 27
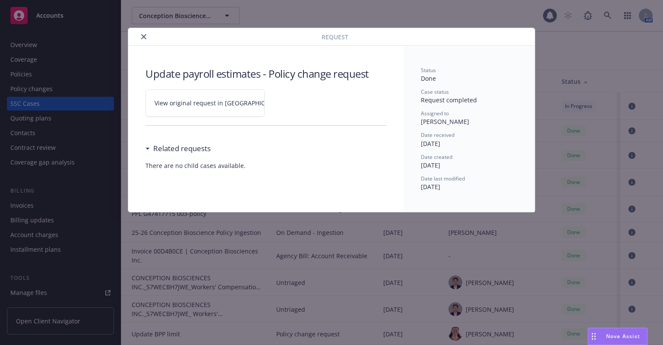
click at [146, 36] on icon "close" at bounding box center [143, 36] width 5 height 5
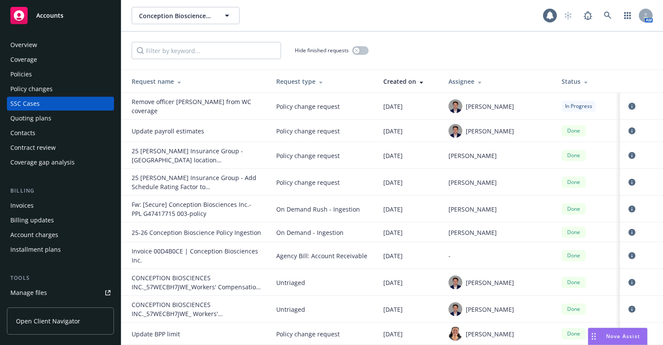
click at [628, 103] on icon "circleInformation" at bounding box center [631, 106] width 7 height 7
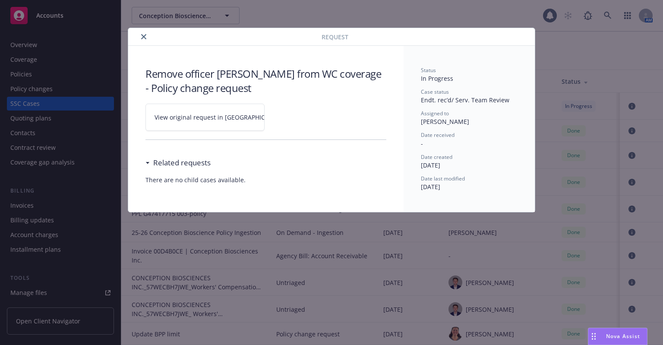
click at [199, 117] on span "View original request in SSC" at bounding box center [220, 117] width 131 height 9
click at [141, 39] on button "close" at bounding box center [144, 37] width 10 height 10
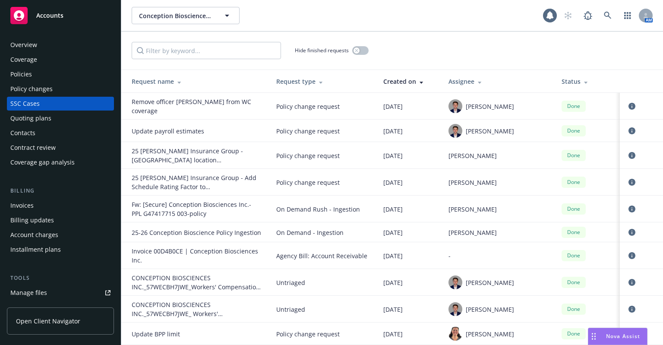
click at [79, 44] on div "Overview" at bounding box center [60, 45] width 100 height 14
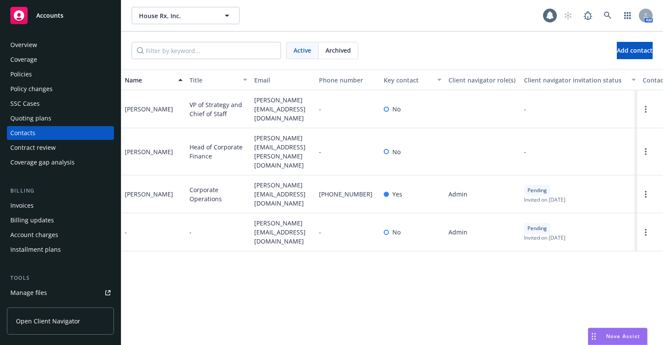
click at [54, 39] on div "Overview" at bounding box center [60, 45] width 100 height 14
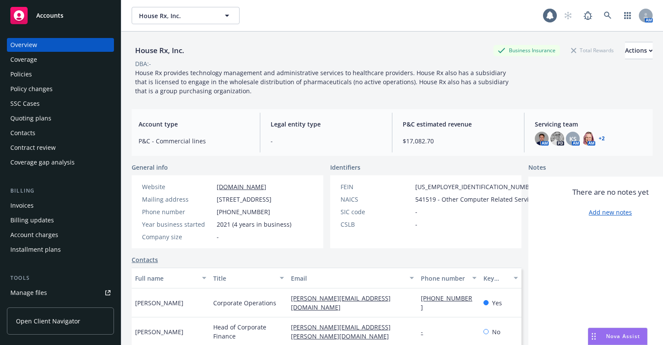
click at [55, 26] on link "Accounts" at bounding box center [60, 15] width 107 height 24
